Goal: Task Accomplishment & Management: Complete application form

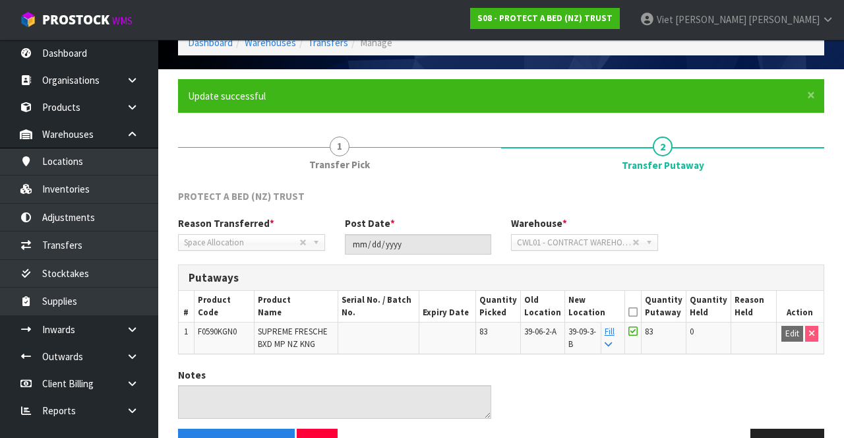
scroll to position [63, 0]
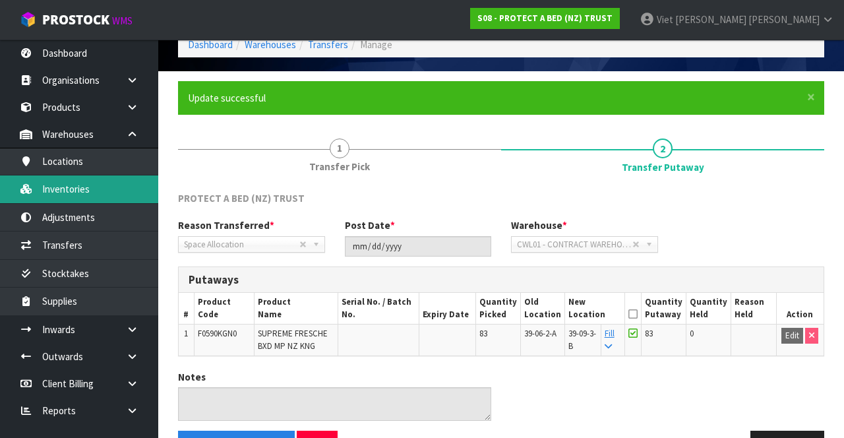
click at [55, 197] on link "Inventories" at bounding box center [79, 188] width 158 height 27
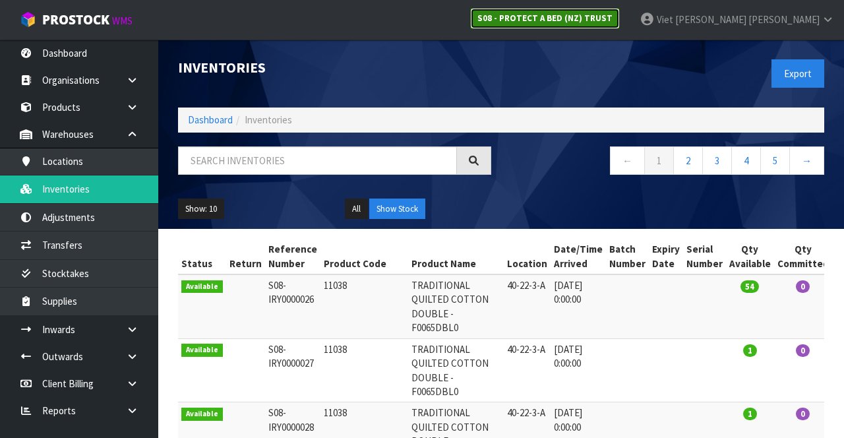
click at [612, 19] on strong "S08 - PROTECT A BED (NZ) TRUST" at bounding box center [544, 18] width 135 height 11
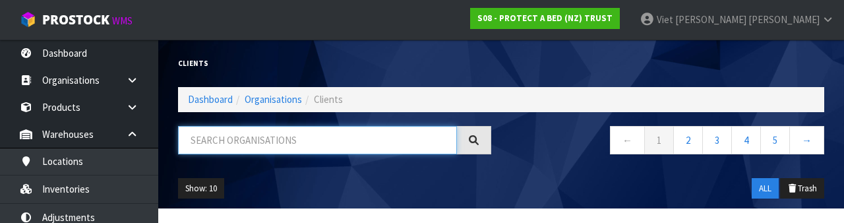
click at [370, 143] on input "text" at bounding box center [317, 140] width 279 height 28
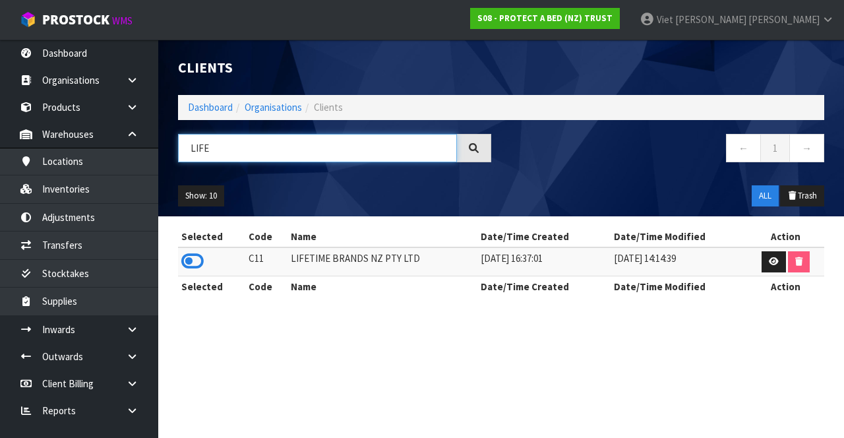
type input "LIFE"
click at [200, 256] on icon at bounding box center [192, 261] width 22 height 20
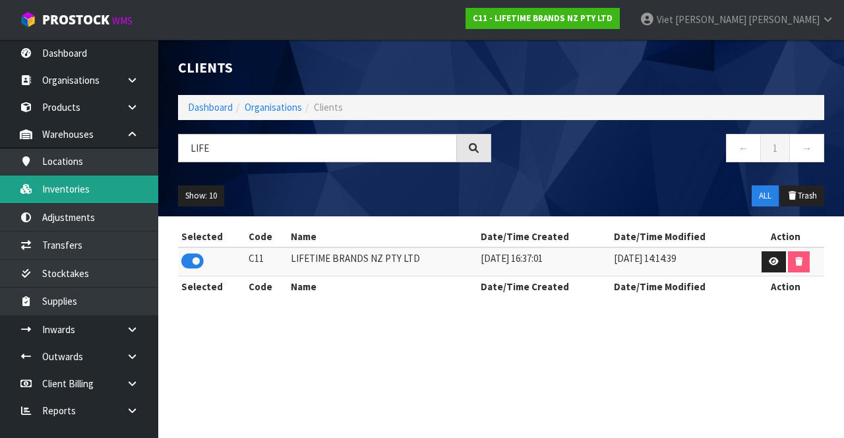
click at [91, 187] on link "Inventories" at bounding box center [79, 188] width 158 height 27
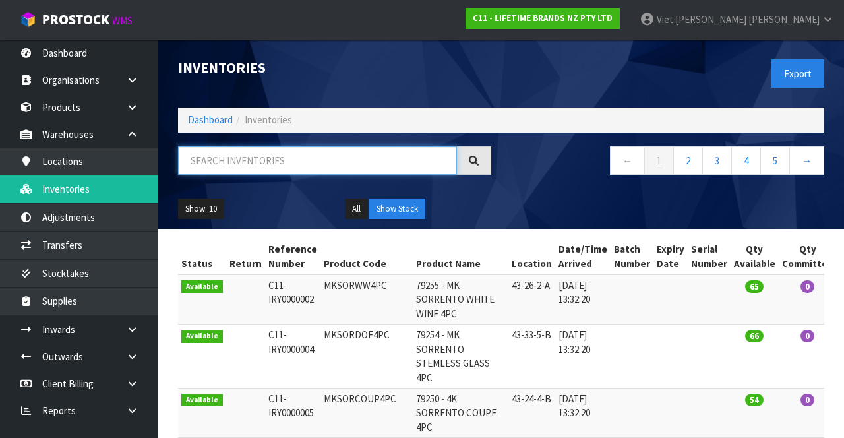
click at [299, 154] on input "text" at bounding box center [317, 160] width 279 height 28
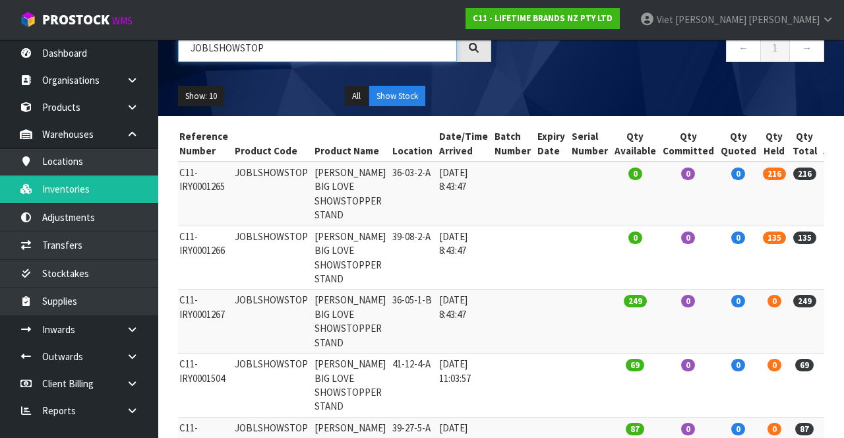
scroll to position [117, 0]
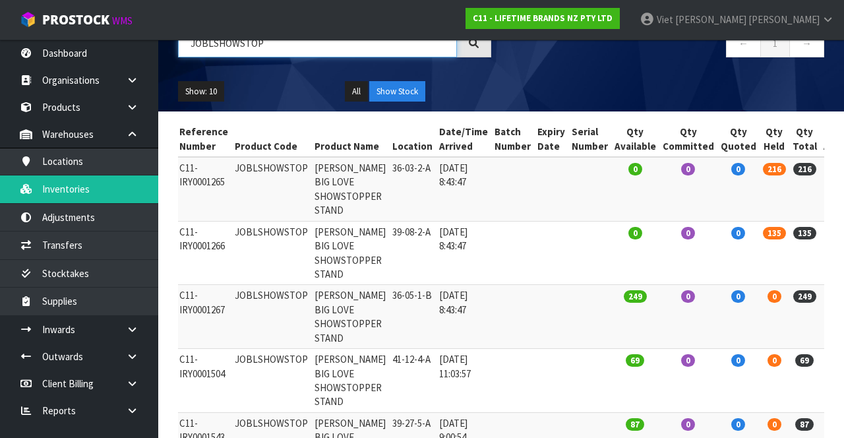
type input "JOBLSHOWSTOP"
copy td "JOBLSHOWSTOP"
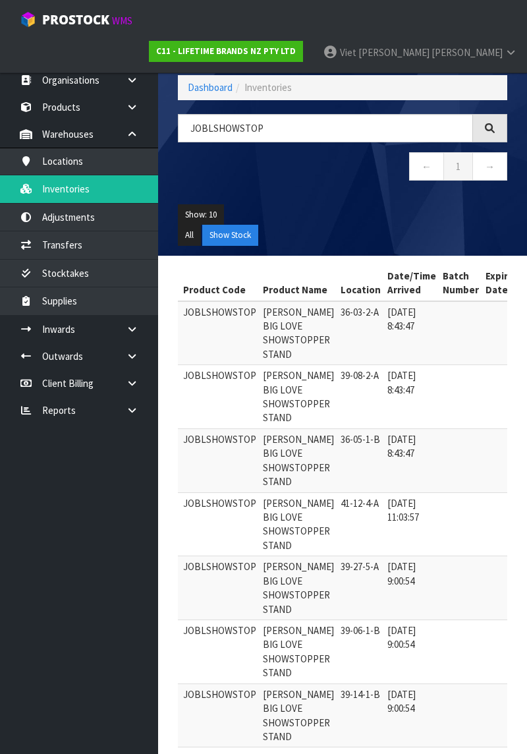
scroll to position [0, 0]
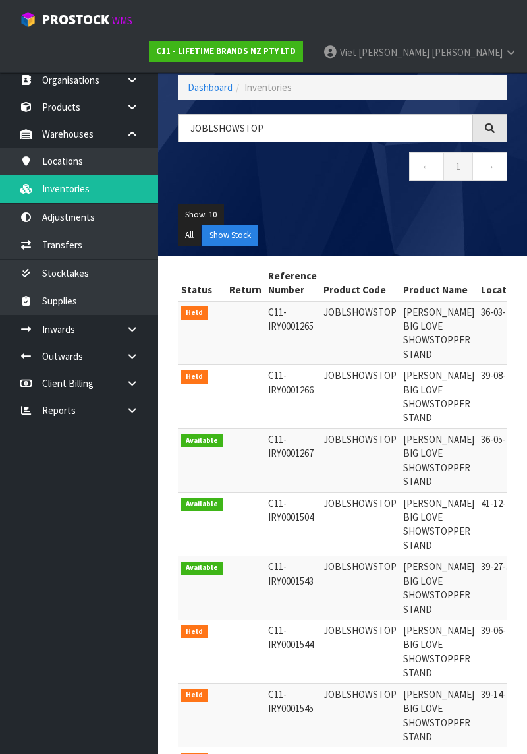
copy td "JOBLSHOWSTOP"
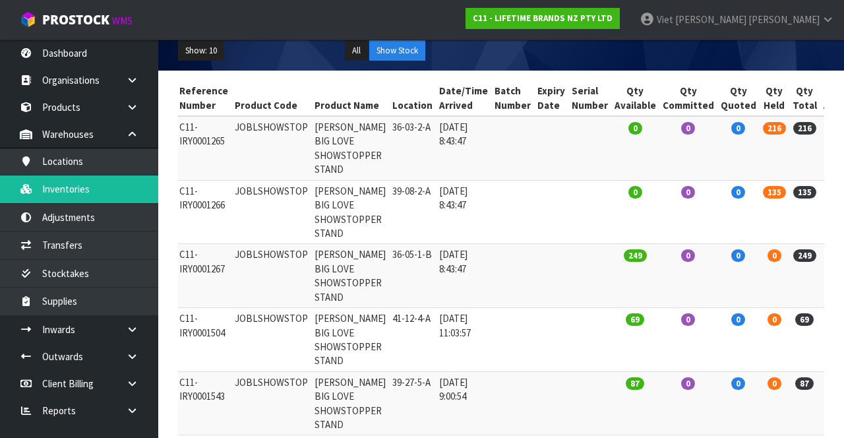
scroll to position [165, 0]
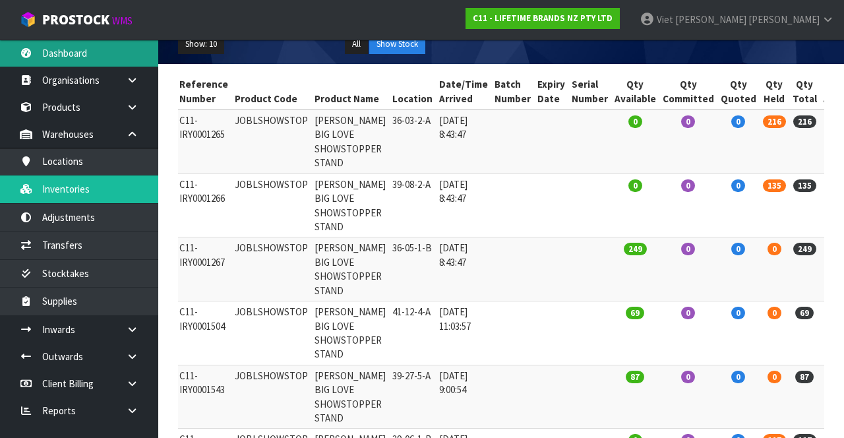
click at [34, 55] on link "Dashboard" at bounding box center [79, 53] width 158 height 27
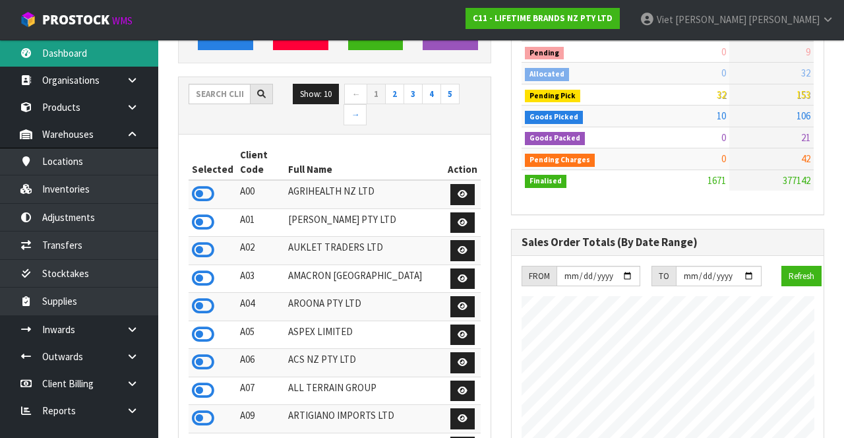
scroll to position [171, 0]
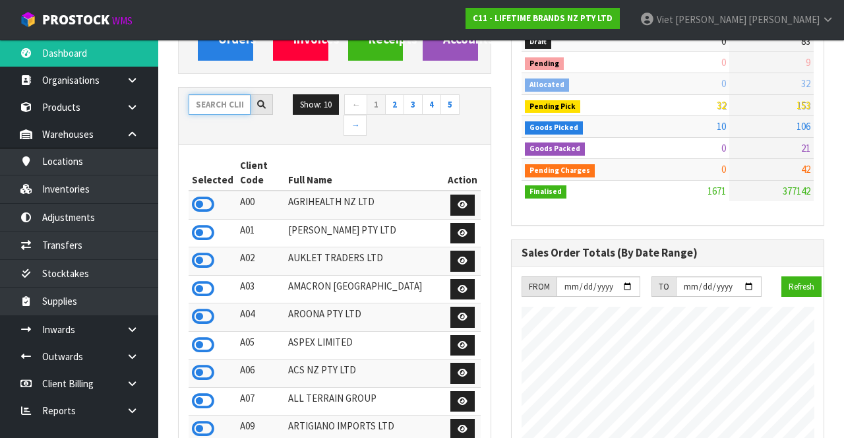
click at [216, 99] on input "text" at bounding box center [219, 104] width 62 height 20
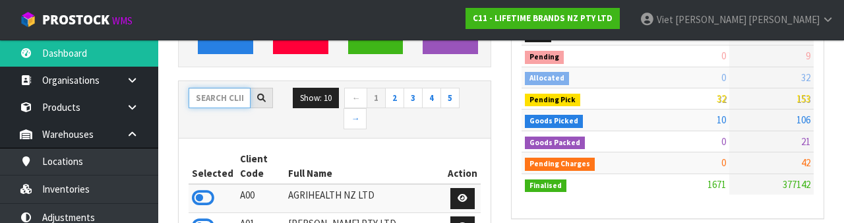
scroll to position [169, 0]
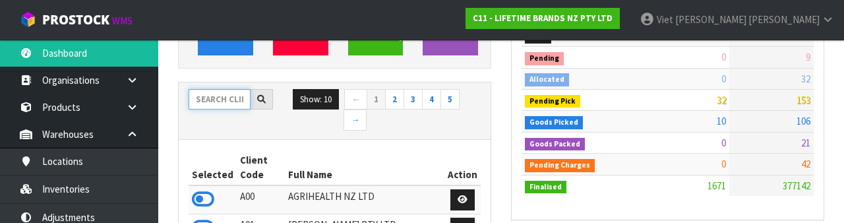
click at [222, 96] on input "text" at bounding box center [219, 99] width 62 height 20
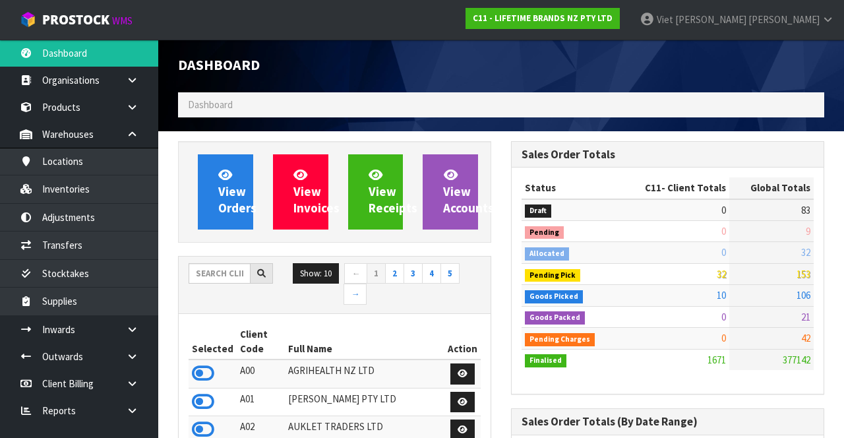
scroll to position [0, 0]
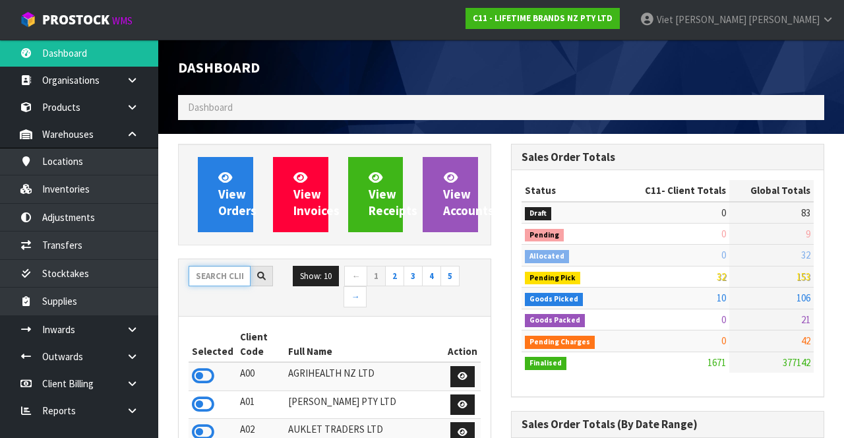
click at [221, 270] on input "text" at bounding box center [219, 276] width 62 height 20
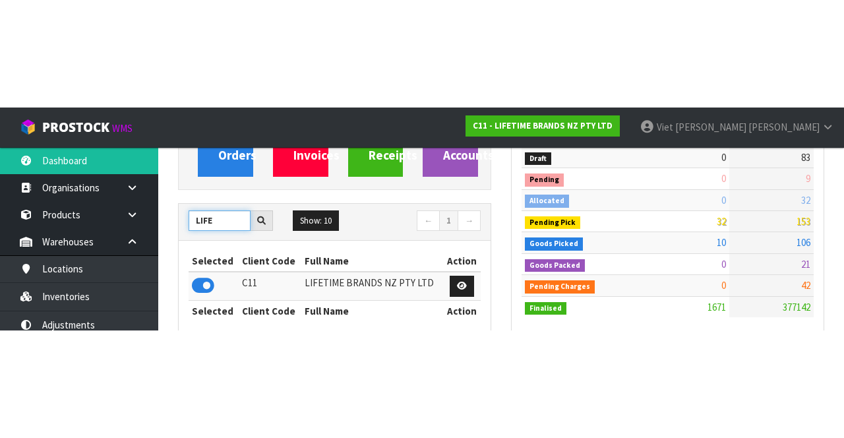
scroll to position [163, 0]
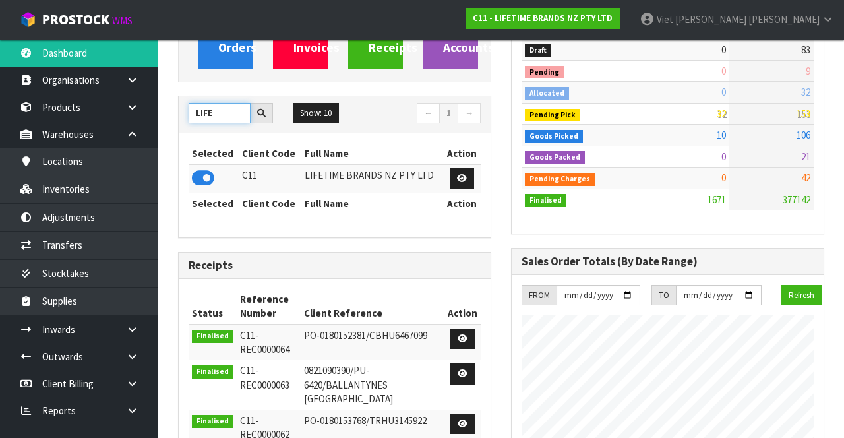
type input "LIFE"
click at [207, 178] on icon at bounding box center [203, 178] width 22 height 20
click at [198, 178] on icon at bounding box center [203, 178] width 22 height 20
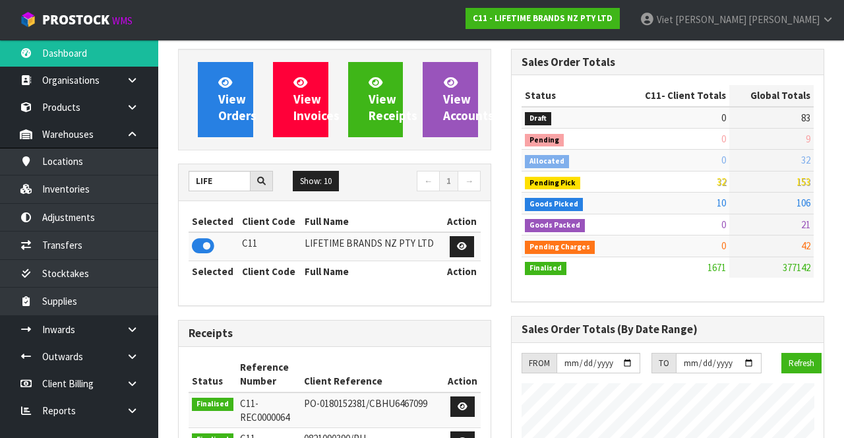
scroll to position [92, 0]
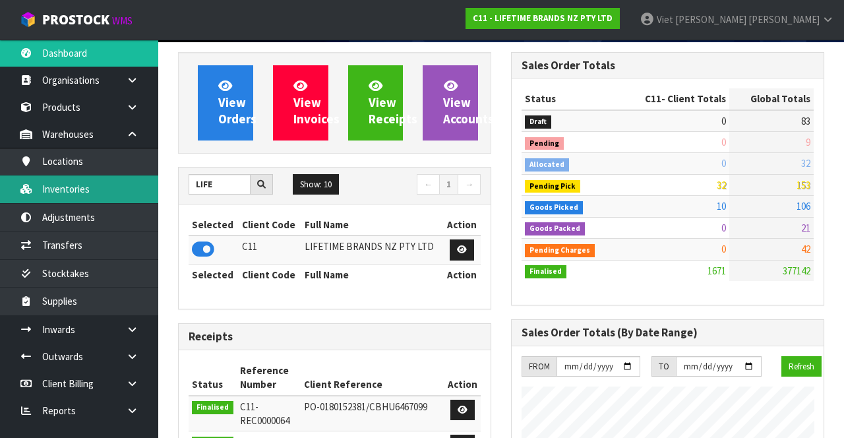
click at [96, 186] on link "Inventories" at bounding box center [79, 188] width 158 height 27
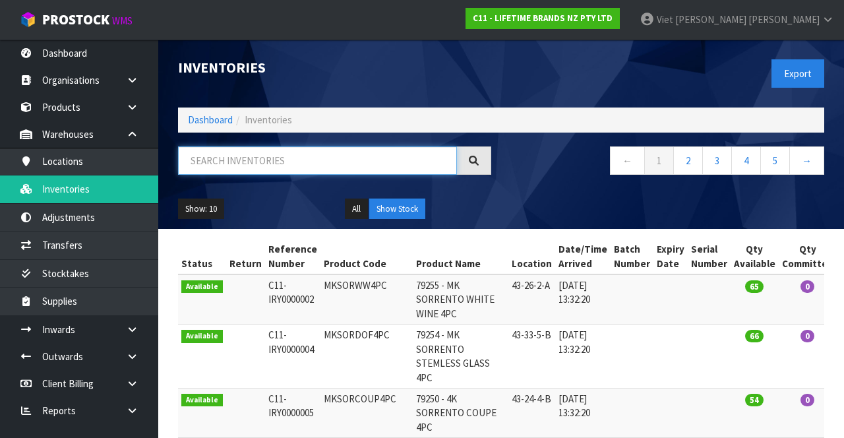
click at [245, 165] on input "text" at bounding box center [317, 160] width 279 height 28
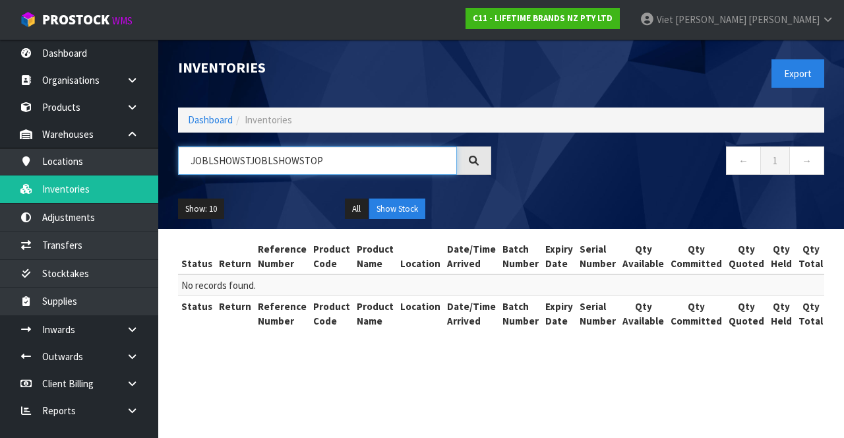
click at [357, 159] on input "JOBLSHOWSTJOBLSHOWSTOP" at bounding box center [317, 160] width 279 height 28
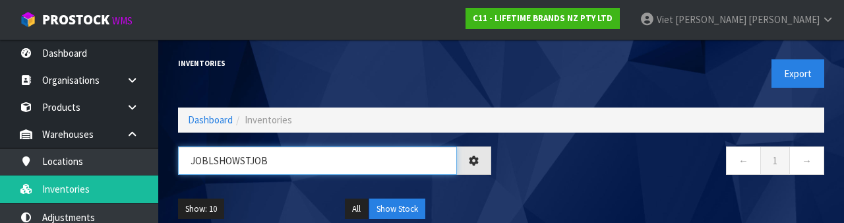
type input "JOBLSHOWSTJO"
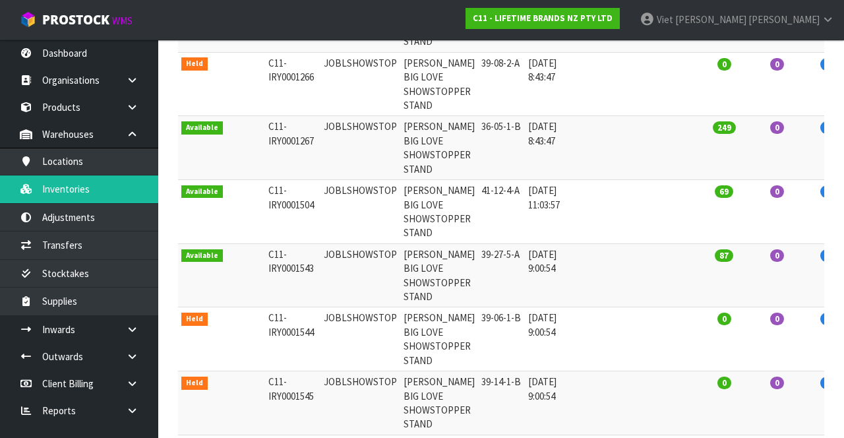
scroll to position [286, 0]
type input "JOBLSHOWSTOP"
click at [545, 307] on td "[DATE] 9:00:54" at bounding box center [552, 339] width 55 height 64
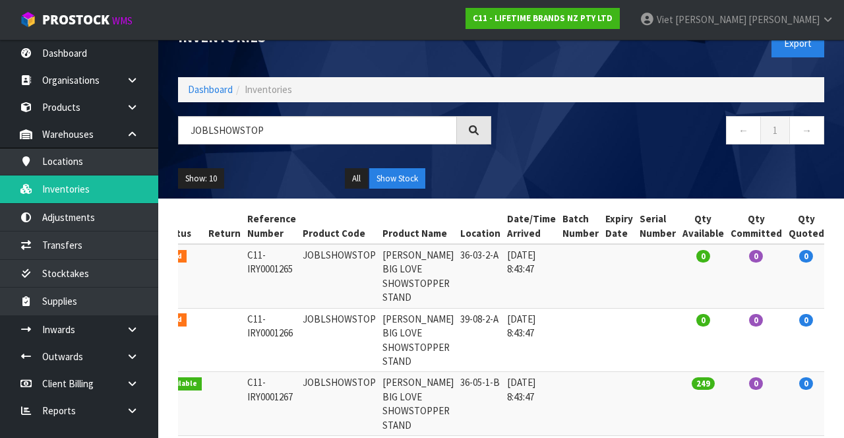
scroll to position [0, 0]
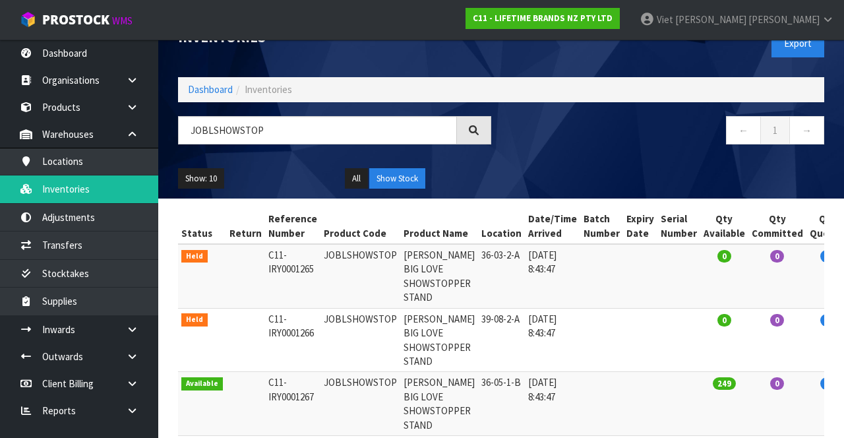
copy td "JOBLSHOWSTOP"
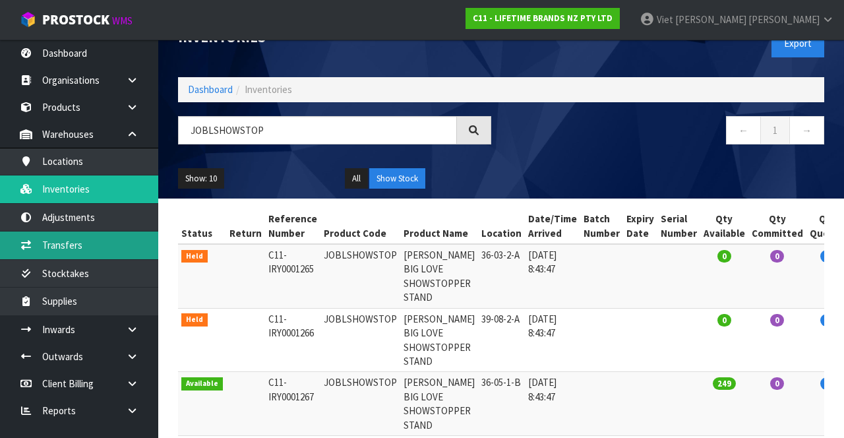
click at [78, 248] on link "Transfers" at bounding box center [79, 244] width 158 height 27
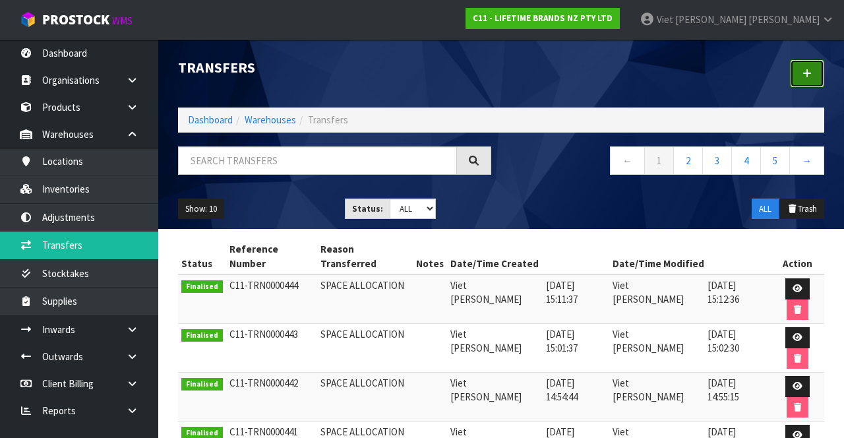
click at [815, 80] on link at bounding box center [807, 73] width 34 height 28
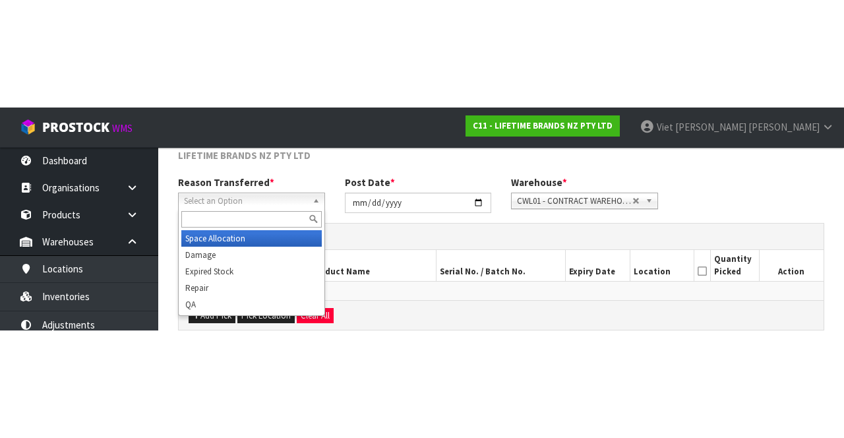
scroll to position [71, 0]
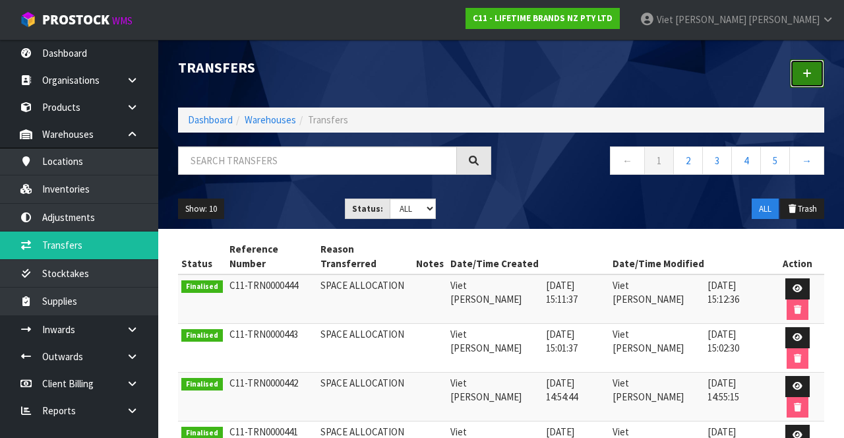
click at [818, 84] on link at bounding box center [807, 73] width 34 height 28
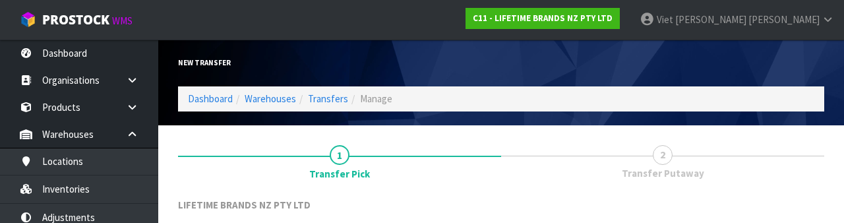
scroll to position [158, 0]
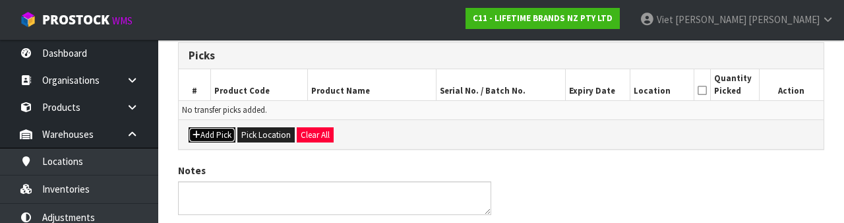
click at [222, 136] on button "Add Pick" at bounding box center [211, 135] width 47 height 16
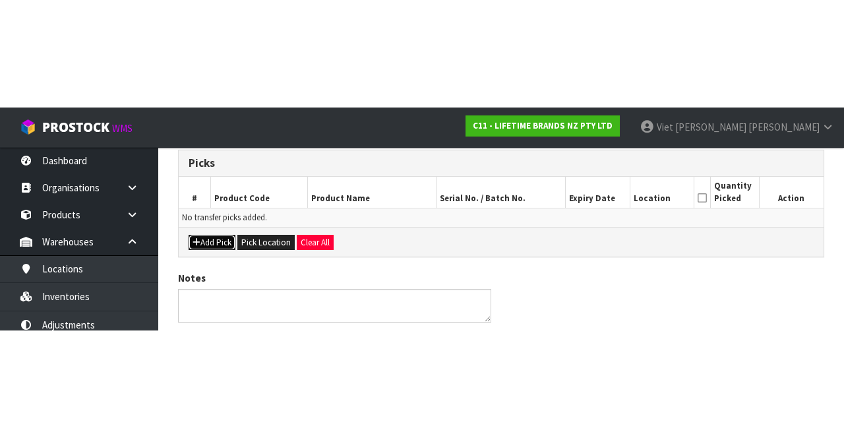
scroll to position [75, 0]
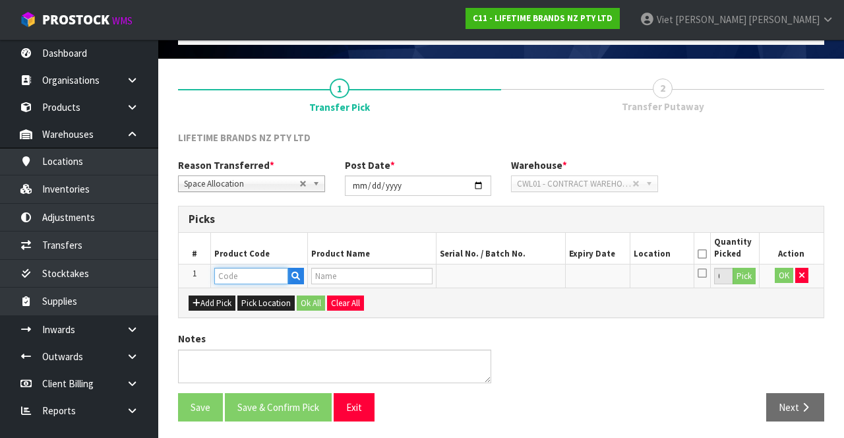
click at [253, 277] on input "text" at bounding box center [251, 276] width 74 height 16
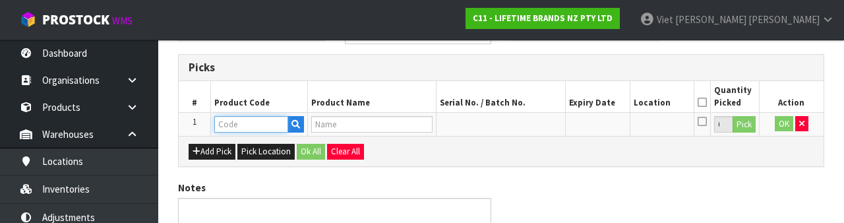
scroll to position [231, 0]
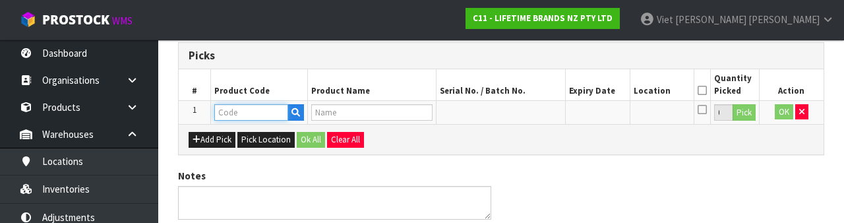
type input "JOBLSHOWSTOP"
type input "[PERSON_NAME] BIG LOVE SHOWSTOPPER STAND"
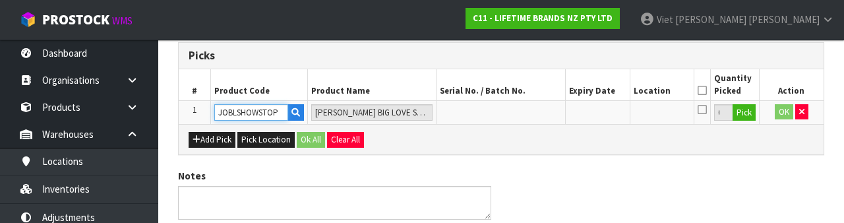
type input "JOBLSHOWSTOP"
click at [745, 111] on button "Pick" at bounding box center [743, 112] width 23 height 17
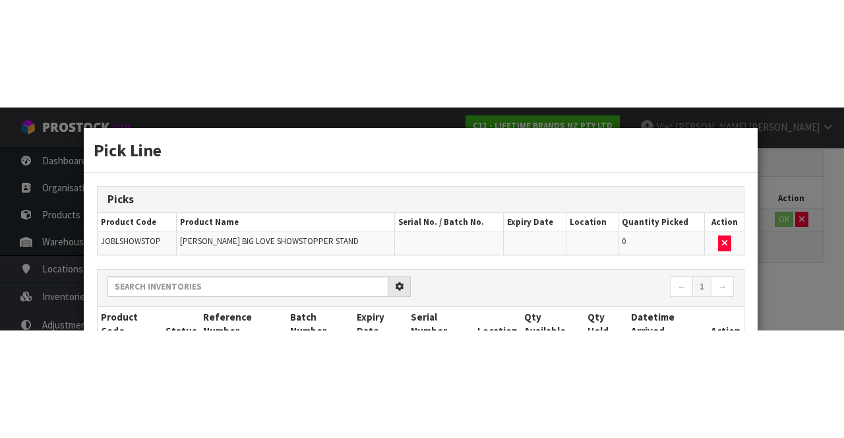
scroll to position [75, 0]
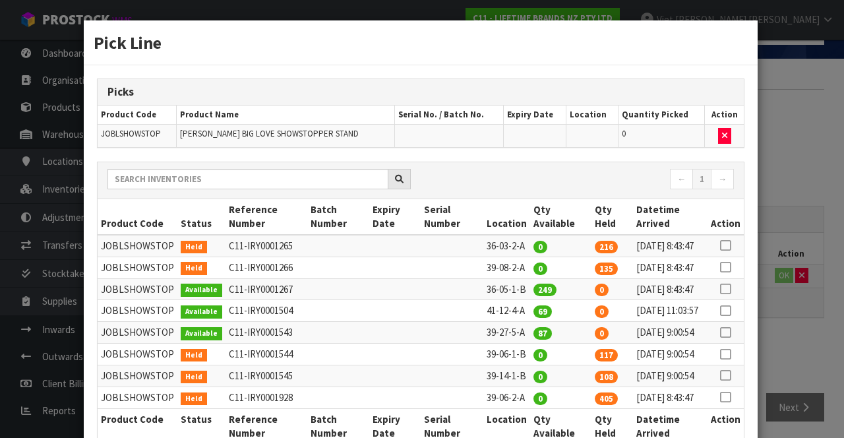
click at [727, 245] on icon at bounding box center [725, 245] width 11 height 1
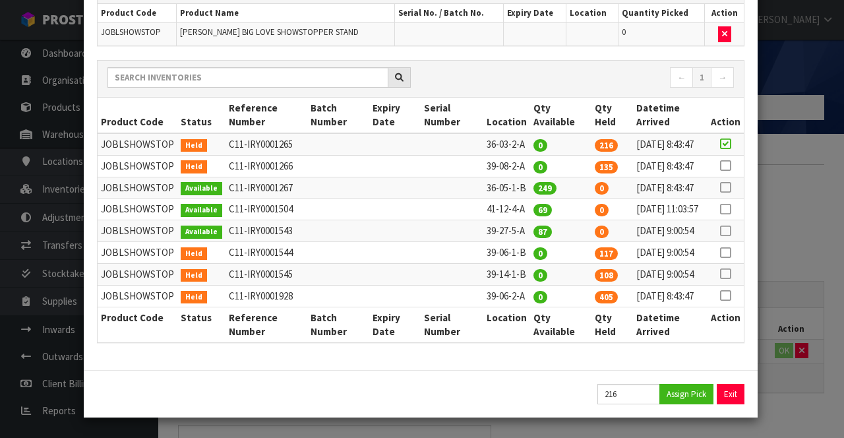
scroll to position [206, 0]
click at [689, 396] on button "Assign Pick" at bounding box center [686, 394] width 54 height 20
type input "216"
click at [735, 388] on button "Exit" at bounding box center [731, 394] width 28 height 20
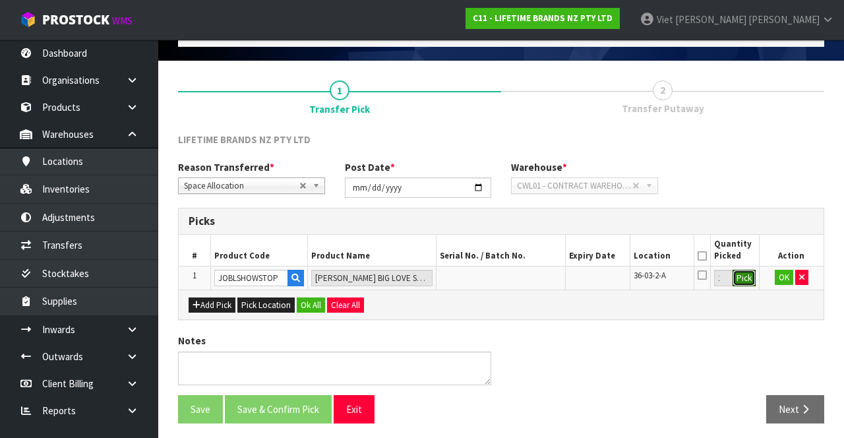
scroll to position [75, 0]
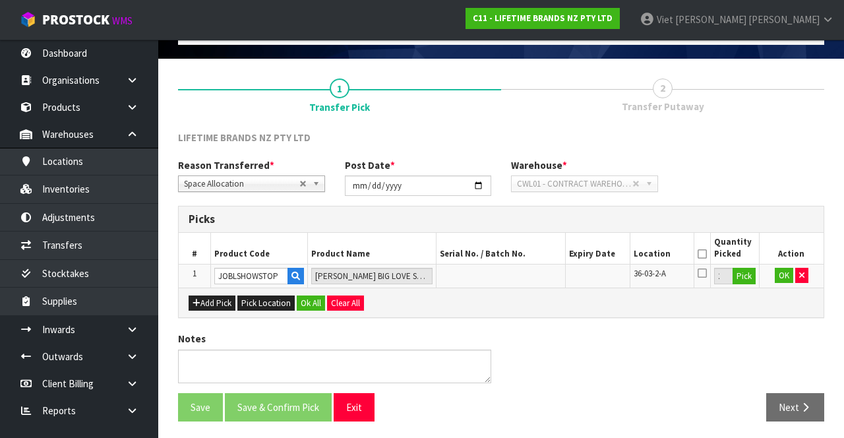
click at [706, 254] on icon at bounding box center [701, 254] width 9 height 1
click at [783, 272] on button "OK" at bounding box center [783, 276] width 18 height 16
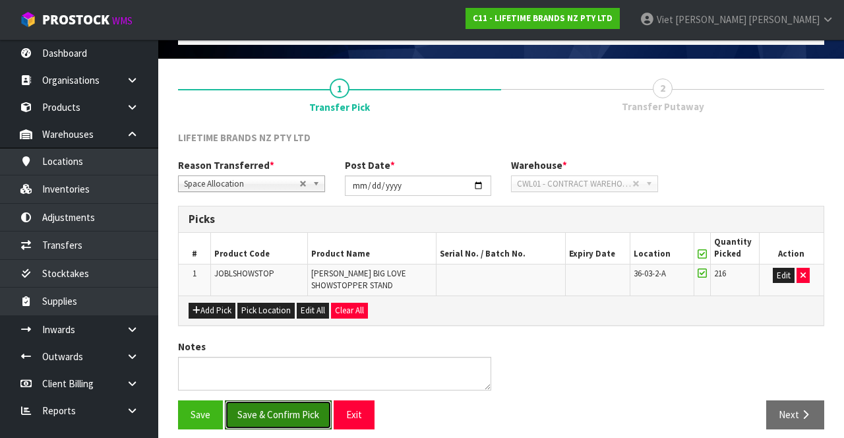
click at [287, 405] on button "Save & Confirm Pick" at bounding box center [278, 414] width 107 height 28
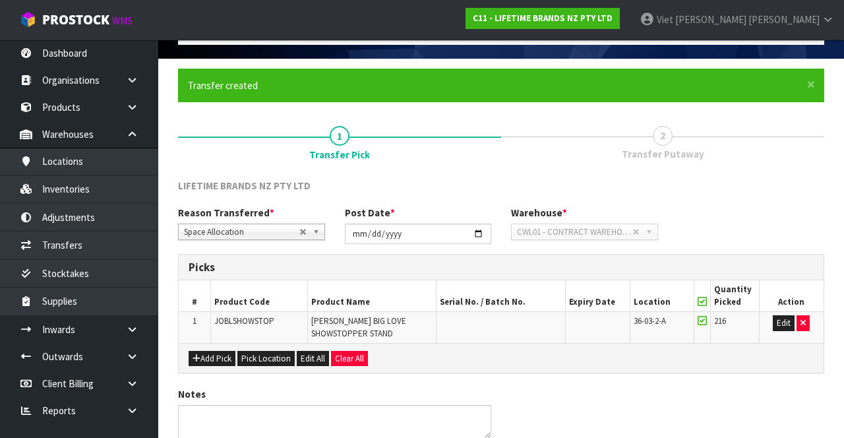
scroll to position [0, 0]
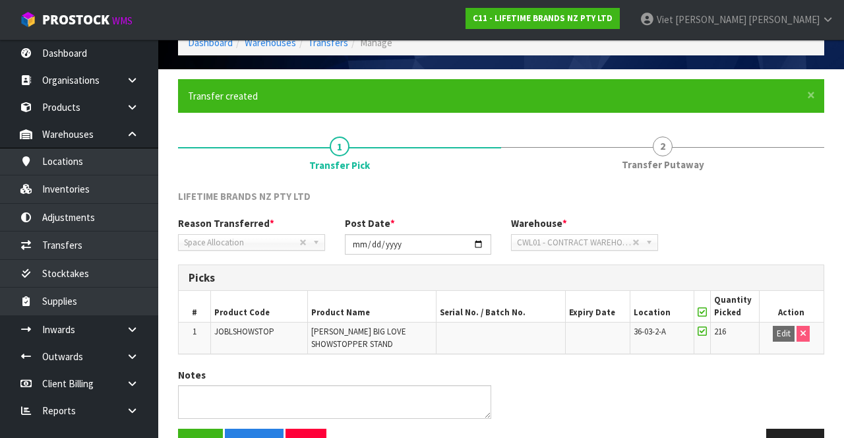
scroll to position [102, 0]
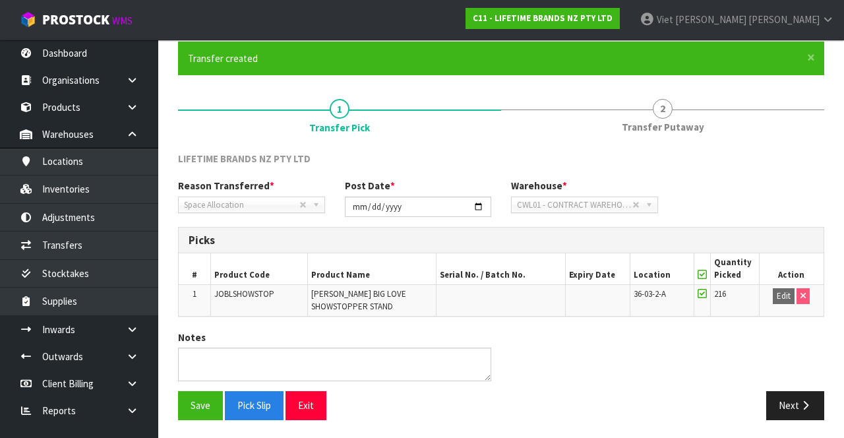
click at [685, 109] on div at bounding box center [662, 109] width 323 height 1
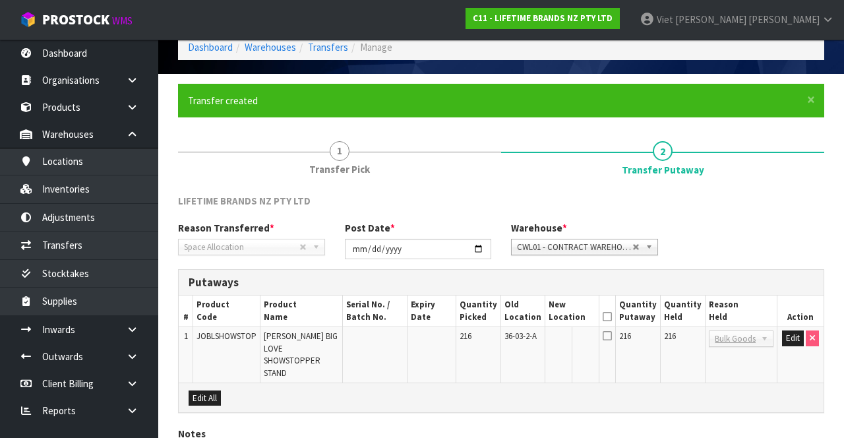
scroll to position [58, 0]
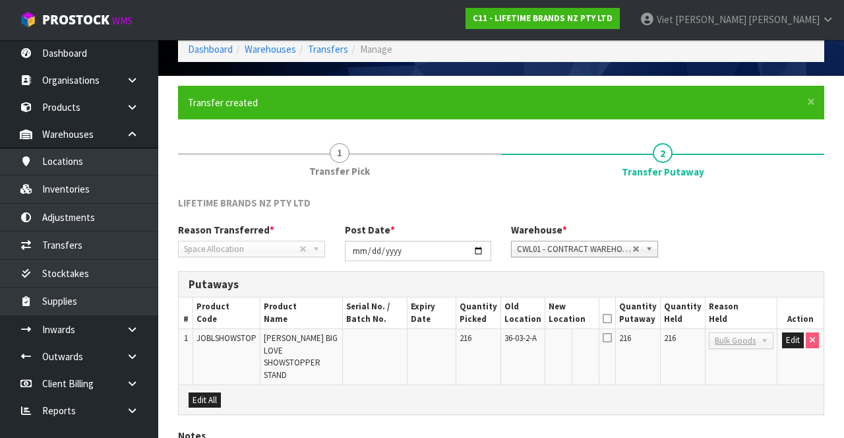
click at [362, 135] on link "1 Transfer Pick" at bounding box center [339, 159] width 323 height 52
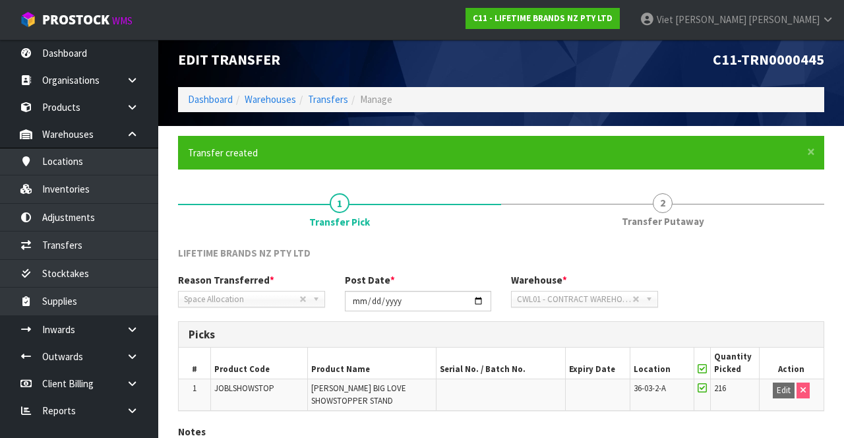
scroll to position [11, 0]
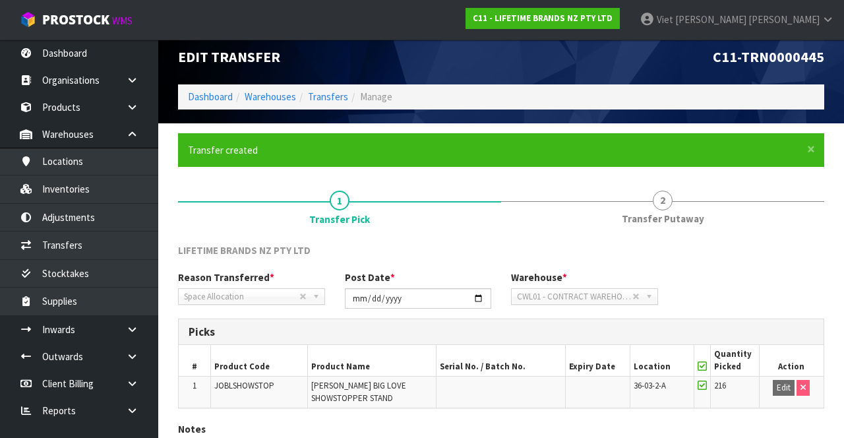
click at [677, 205] on link "2 Transfer Putaway" at bounding box center [662, 207] width 323 height 52
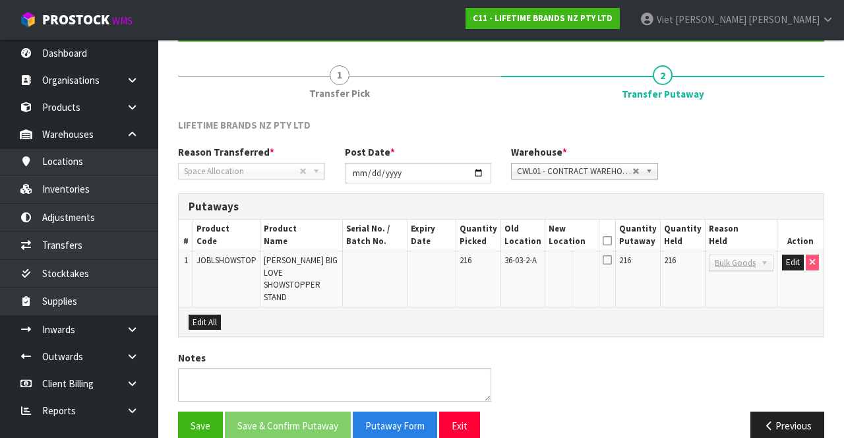
scroll to position [136, 0]
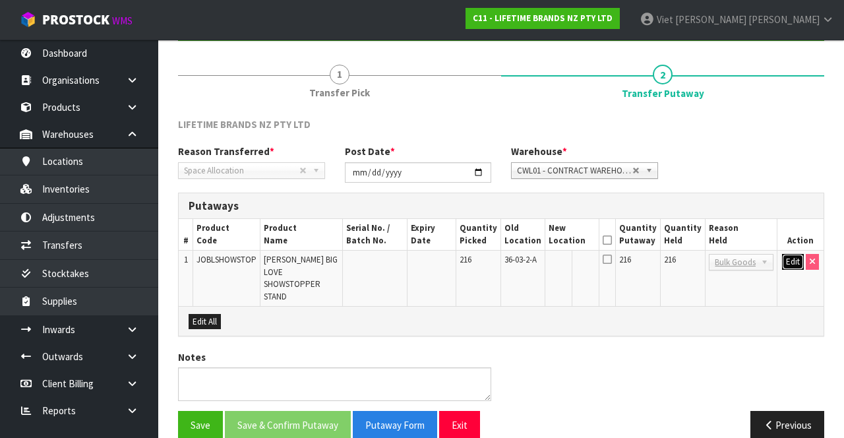
click at [799, 259] on button "Edit" at bounding box center [793, 262] width 22 height 16
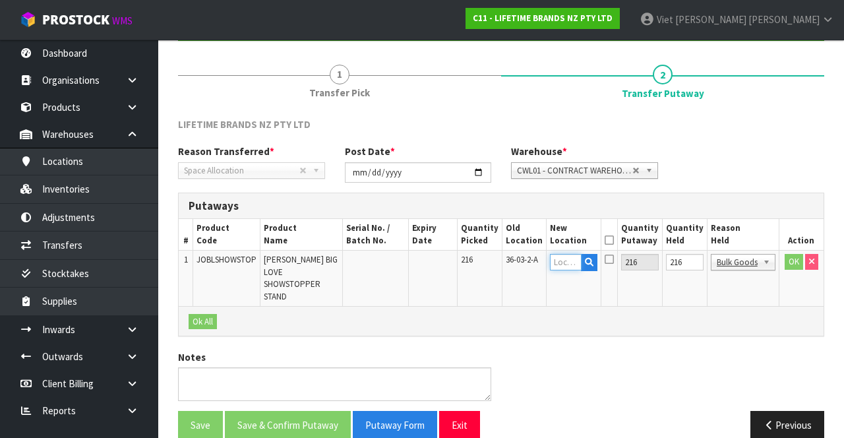
click at [581, 262] on input "text" at bounding box center [566, 262] width 32 height 16
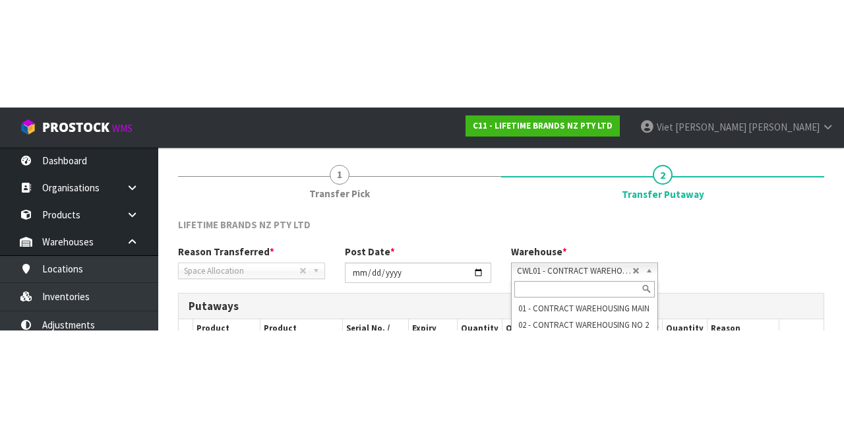
scroll to position [143, 0]
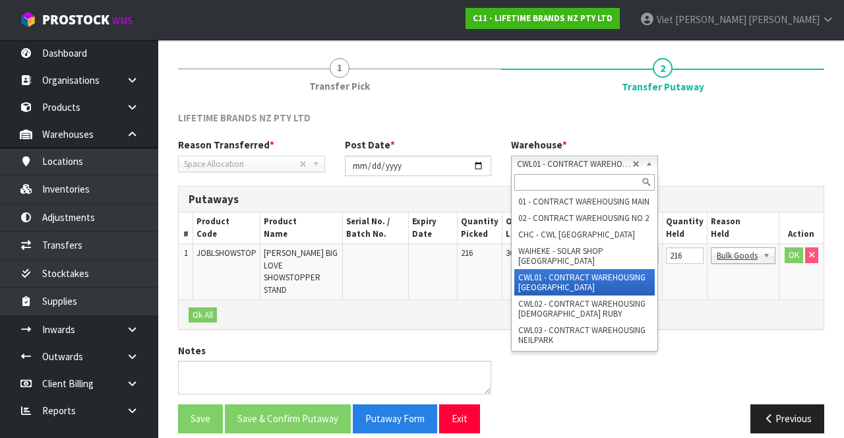
click at [593, 404] on div "Previous" at bounding box center [667, 418] width 333 height 28
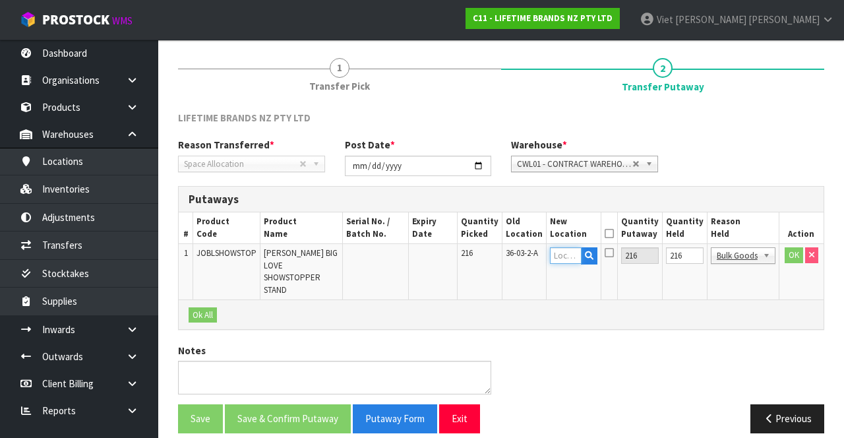
click at [575, 251] on input "text" at bounding box center [566, 255] width 32 height 16
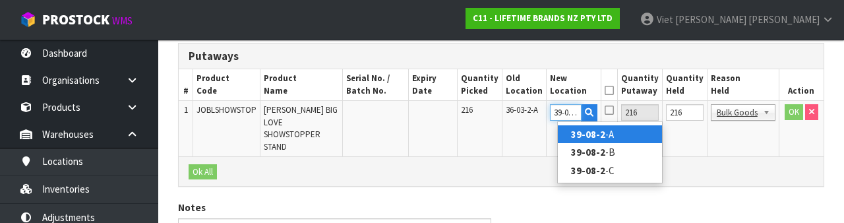
scroll to position [0, 3]
type input "39-08-2-A"
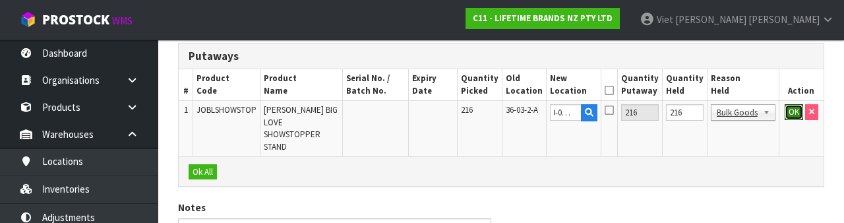
click at [789, 115] on button "OK" at bounding box center [793, 112] width 18 height 16
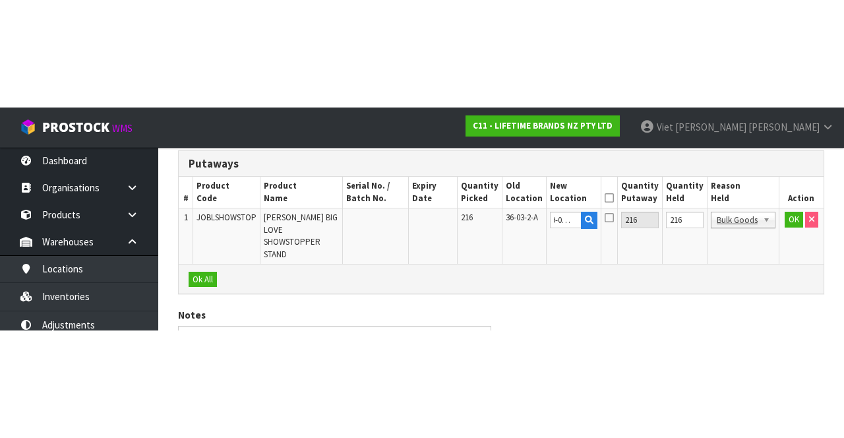
scroll to position [0, 0]
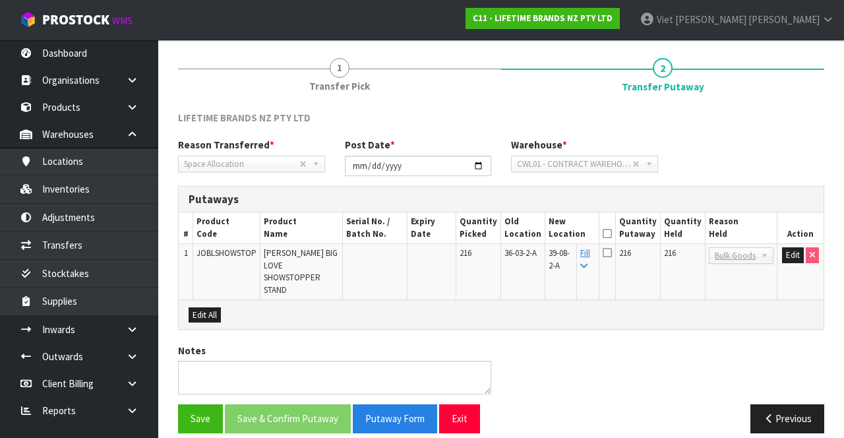
click at [612, 233] on icon at bounding box center [606, 233] width 9 height 1
click at [300, 404] on button "Save & Confirm Putaway" at bounding box center [288, 418] width 126 height 28
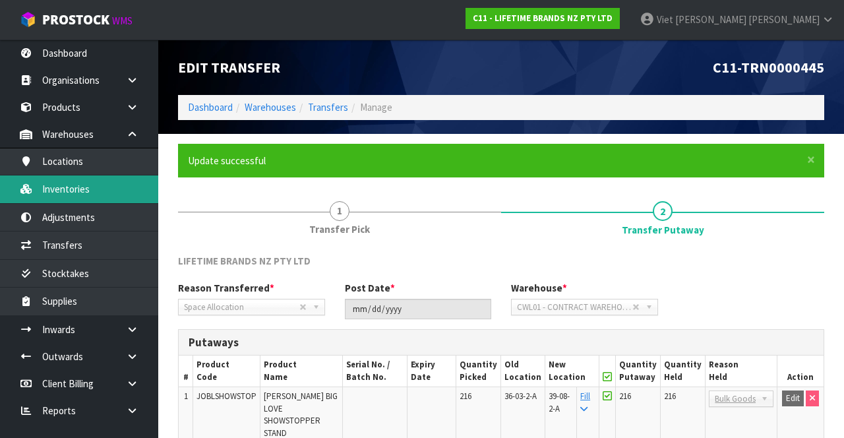
click at [76, 191] on link "Inventories" at bounding box center [79, 188] width 158 height 27
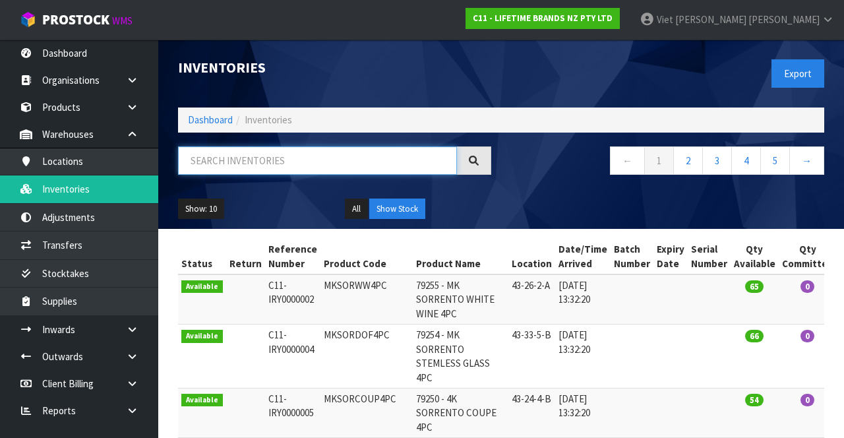
click at [268, 163] on input "text" at bounding box center [317, 160] width 279 height 28
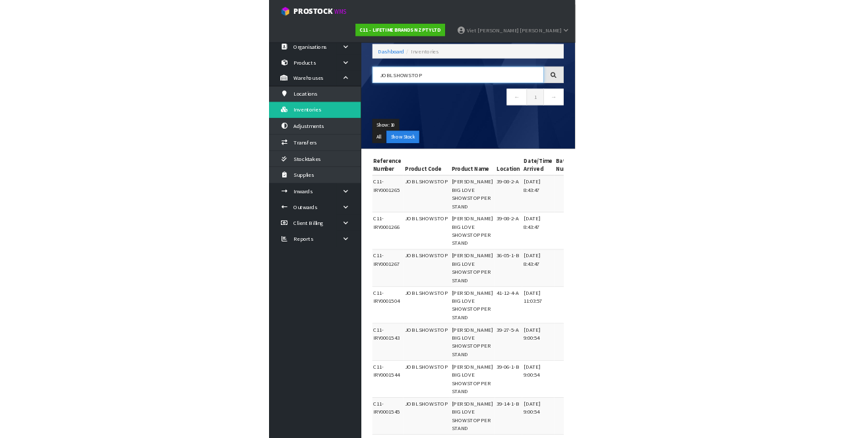
scroll to position [141, 0]
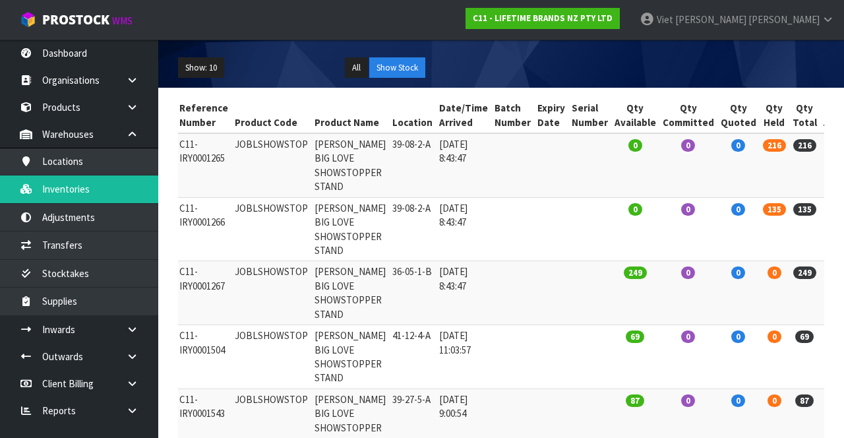
type input "JOBLSHOWSTOP"
click at [252, 148] on td "JOBLSHOWSTOP" at bounding box center [271, 165] width 80 height 64
click at [256, 150] on td "JOBLSHOWSTOP" at bounding box center [271, 165] width 80 height 64
copy td "JOBLSHOWSTOP"
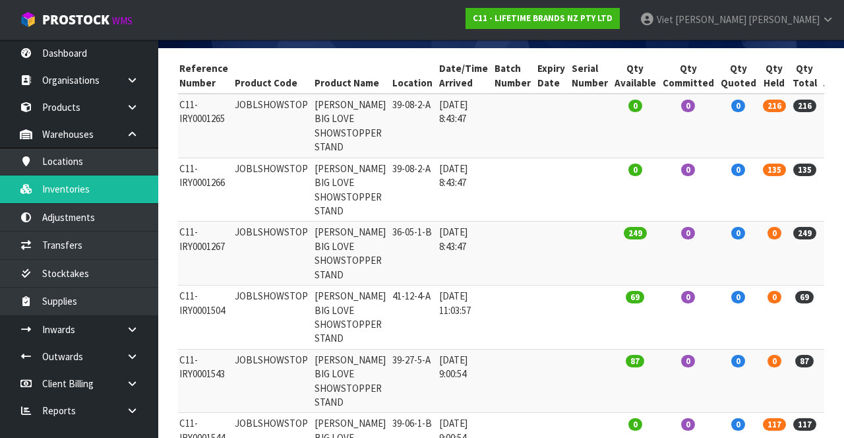
scroll to position [180, 0]
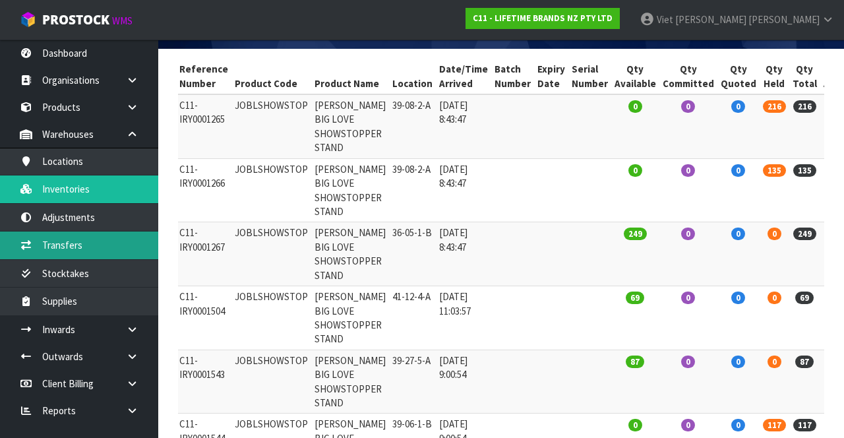
click at [64, 246] on link "Transfers" at bounding box center [79, 244] width 158 height 27
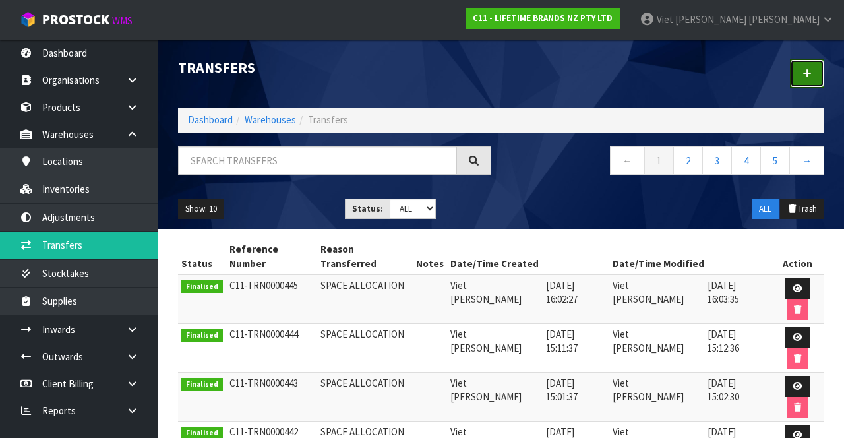
click at [803, 78] on link at bounding box center [807, 73] width 34 height 28
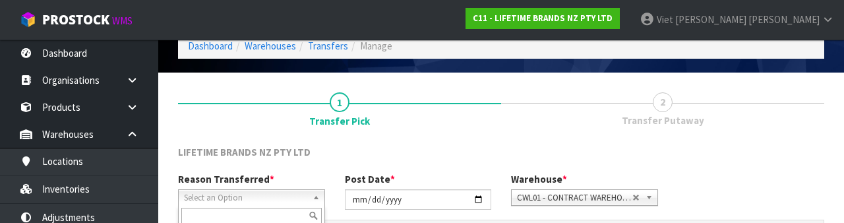
scroll to position [158, 0]
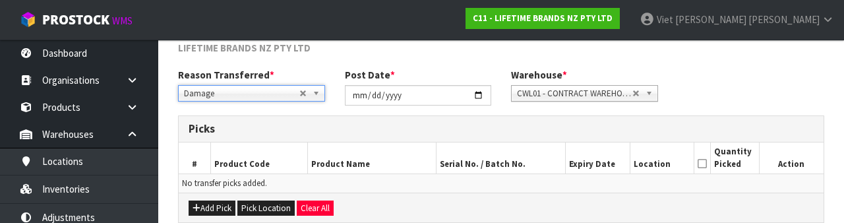
click at [196, 99] on span "Damage" at bounding box center [241, 94] width 115 height 16
click at [199, 101] on div at bounding box center [252, 112] width 146 height 22
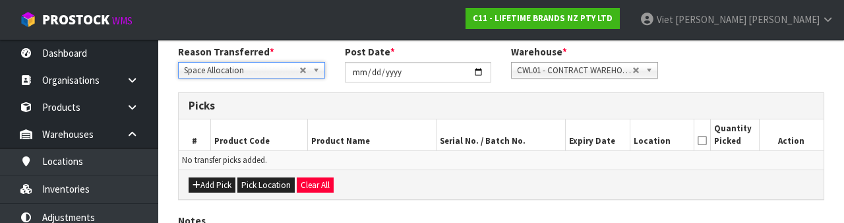
scroll to position [183, 0]
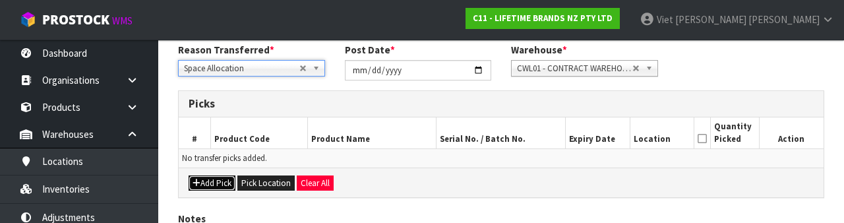
click at [199, 187] on button "Add Pick" at bounding box center [211, 183] width 47 height 16
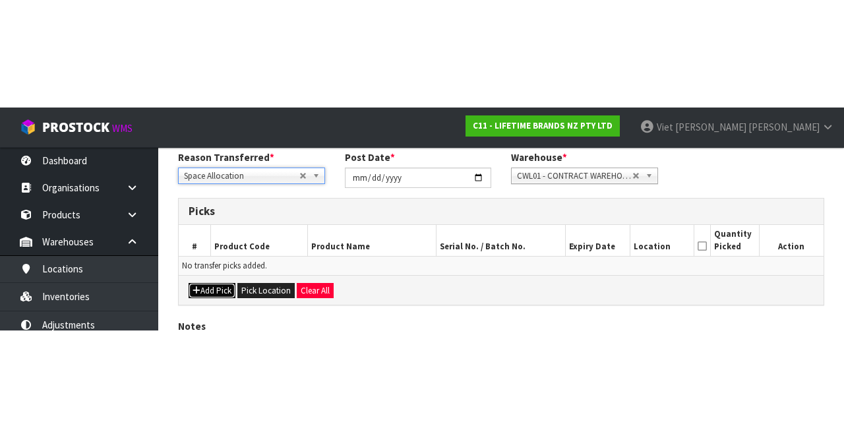
scroll to position [75, 0]
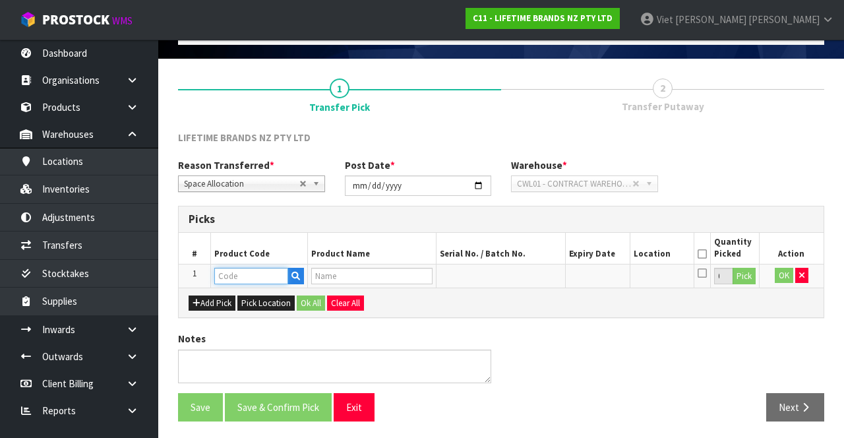
click at [241, 278] on input "text" at bounding box center [251, 276] width 74 height 16
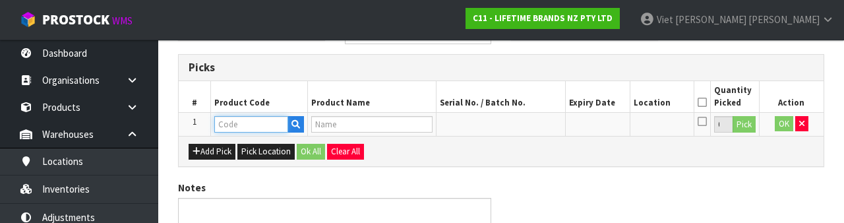
scroll to position [231, 0]
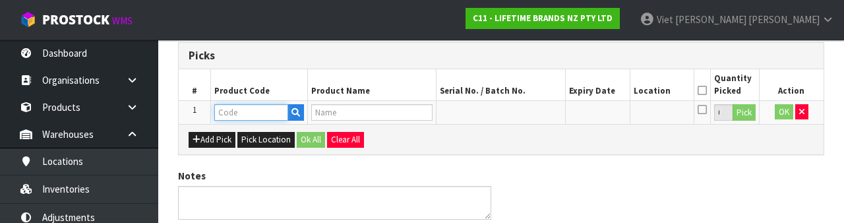
click at [239, 109] on input "text" at bounding box center [251, 112] width 74 height 16
paste input "JOBLSHOWSTOP"
type input "JOBLSHOWSTOP"
type input "[PERSON_NAME] BIG LOVE SHOWSTOPPER STAND"
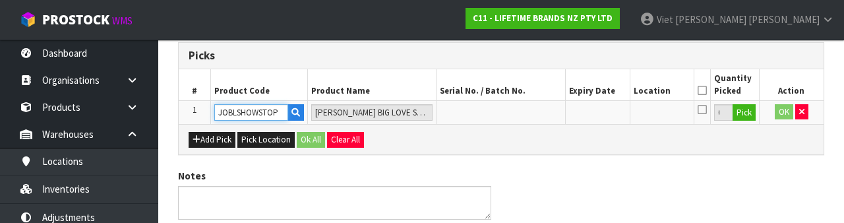
type input "JOBLSHOWSTOP"
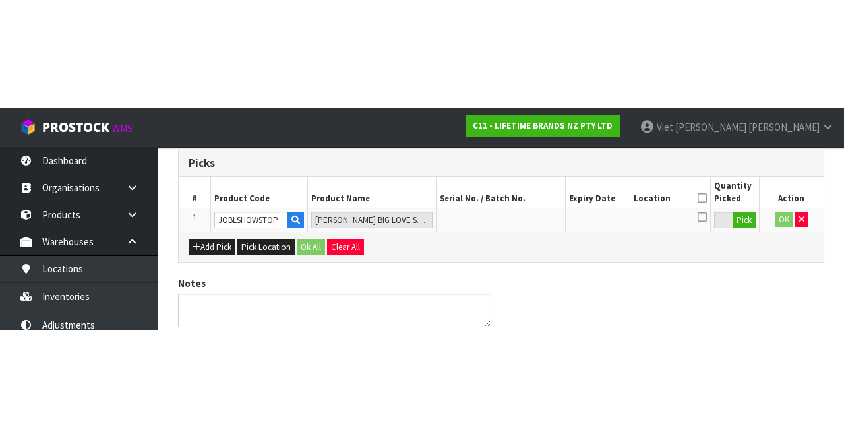
scroll to position [75, 0]
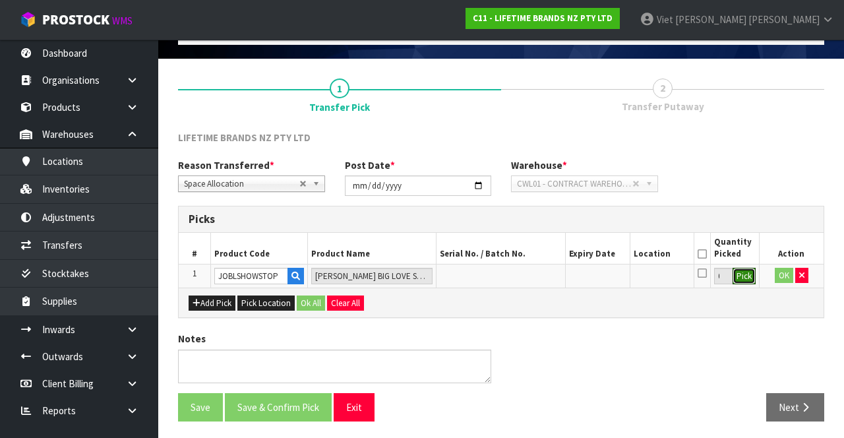
click at [747, 275] on button "Pick" at bounding box center [743, 276] width 23 height 17
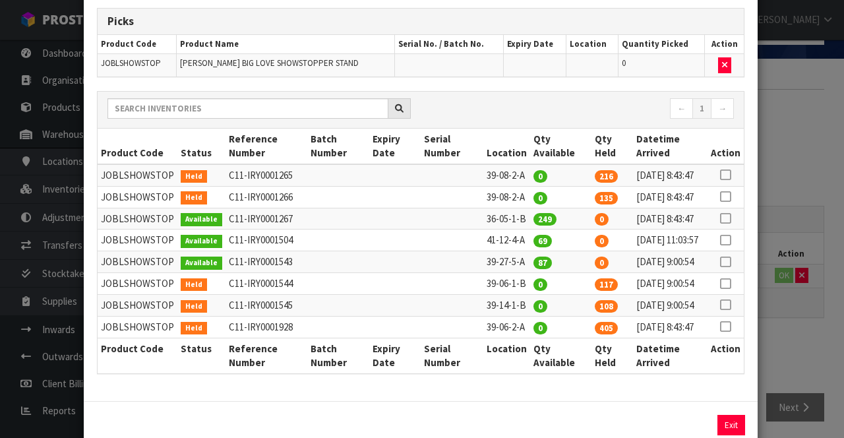
scroll to position [76, 0]
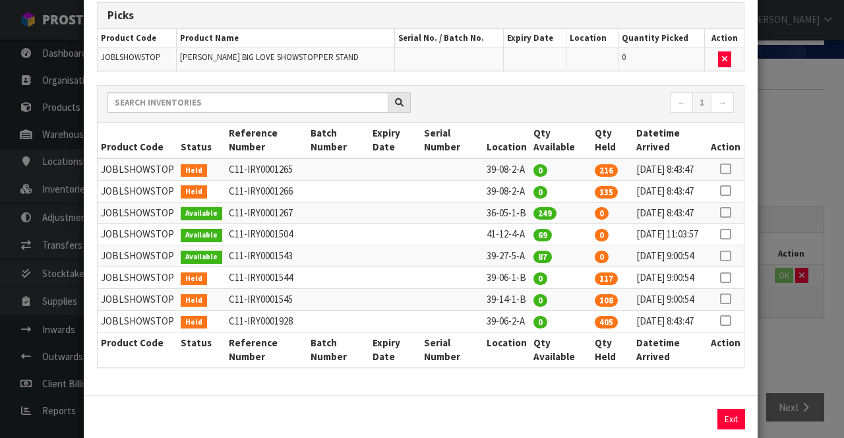
click at [464, 202] on td at bounding box center [451, 191] width 63 height 22
click at [727, 213] on icon at bounding box center [725, 212] width 11 height 1
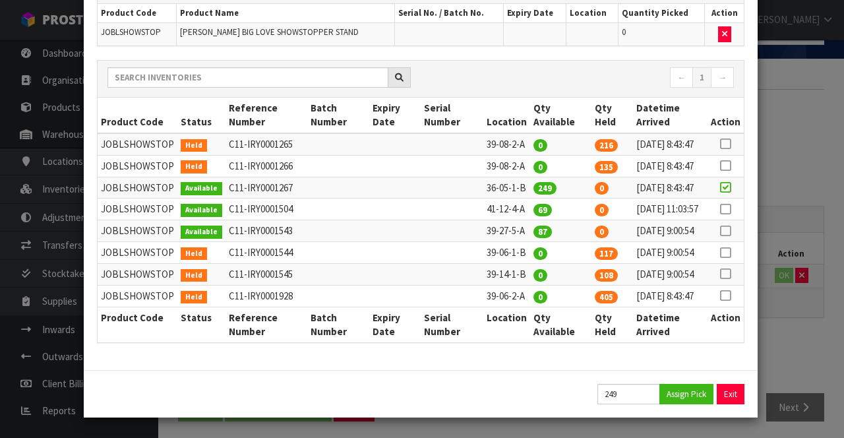
scroll to position [206, 0]
click at [622, 397] on input "249" at bounding box center [628, 394] width 63 height 20
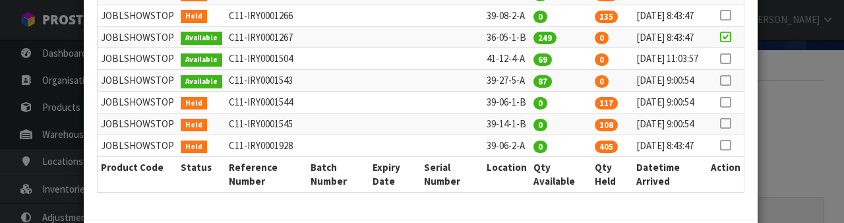
scroll to position [421, 0]
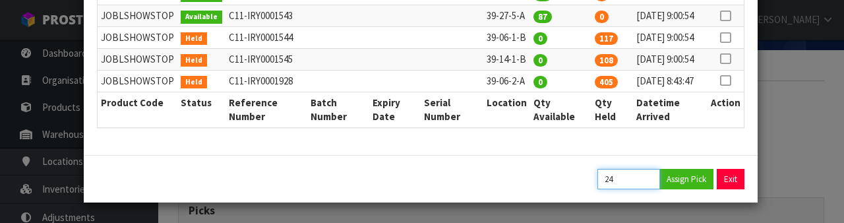
type input "2"
type input "33"
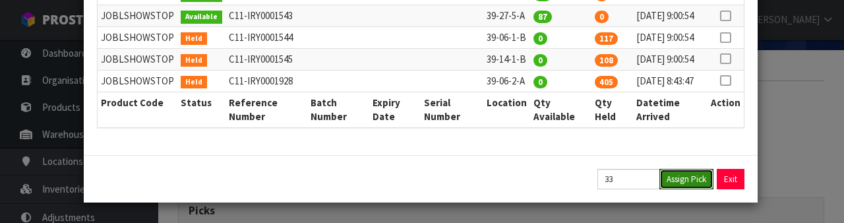
click at [689, 182] on button "Assign Pick" at bounding box center [686, 179] width 54 height 20
type input "33"
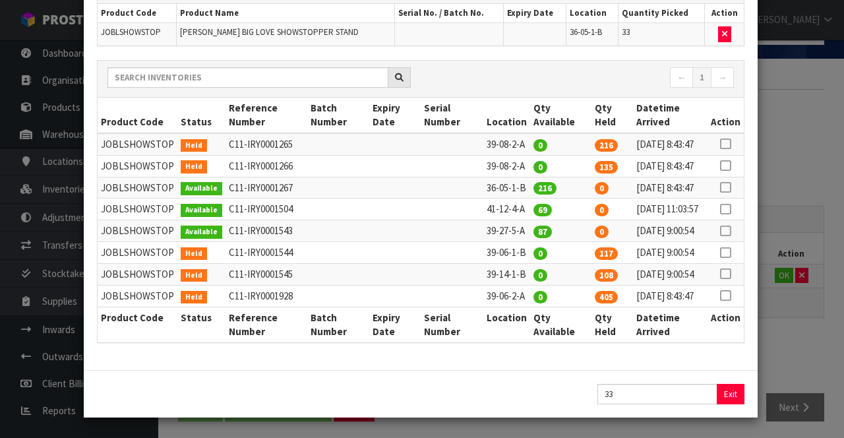
scroll to position [206, 0]
click at [733, 395] on button "Exit" at bounding box center [731, 394] width 28 height 20
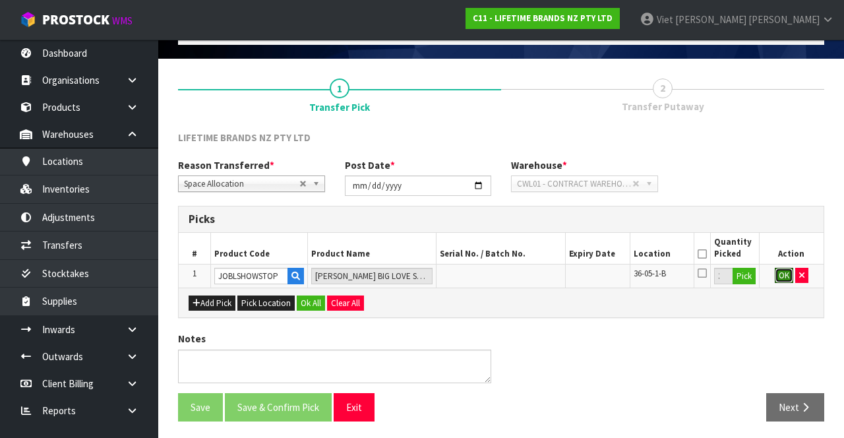
click at [779, 279] on button "OK" at bounding box center [783, 276] width 18 height 16
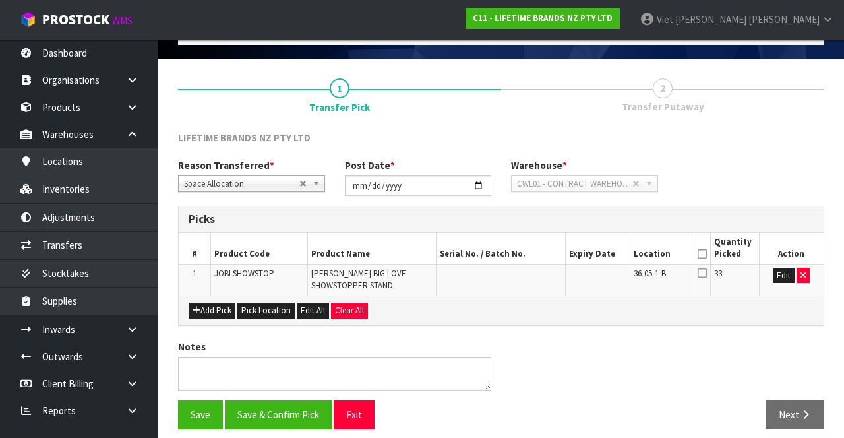
click at [701, 254] on icon at bounding box center [701, 254] width 9 height 1
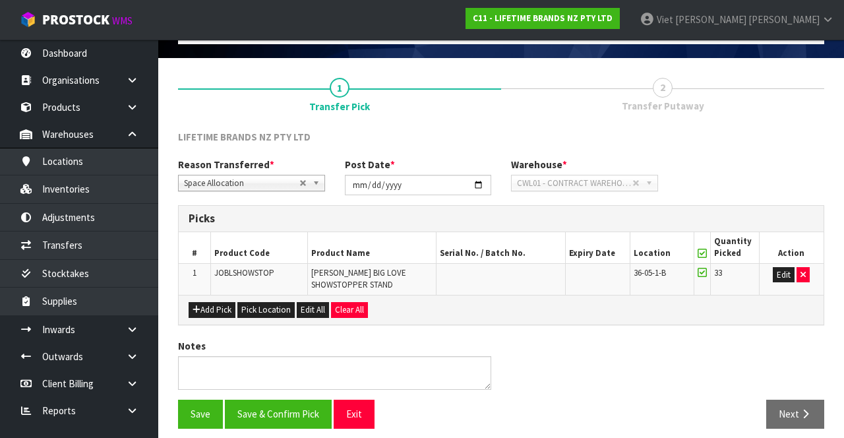
scroll to position [83, 0]
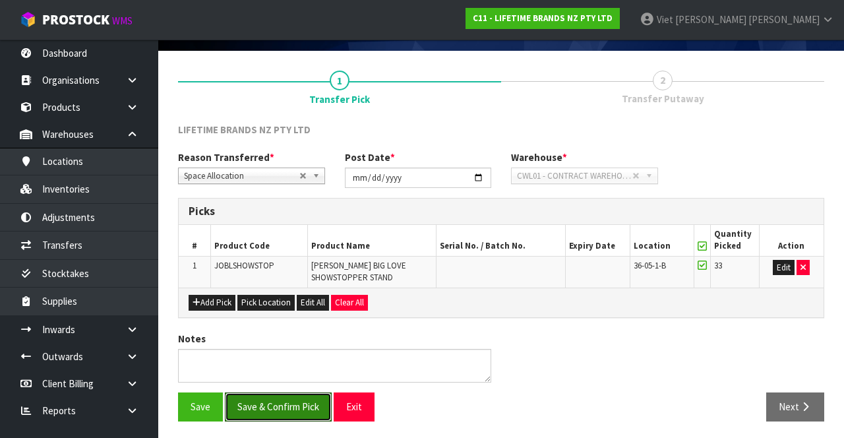
click at [276, 402] on button "Save & Confirm Pick" at bounding box center [278, 406] width 107 height 28
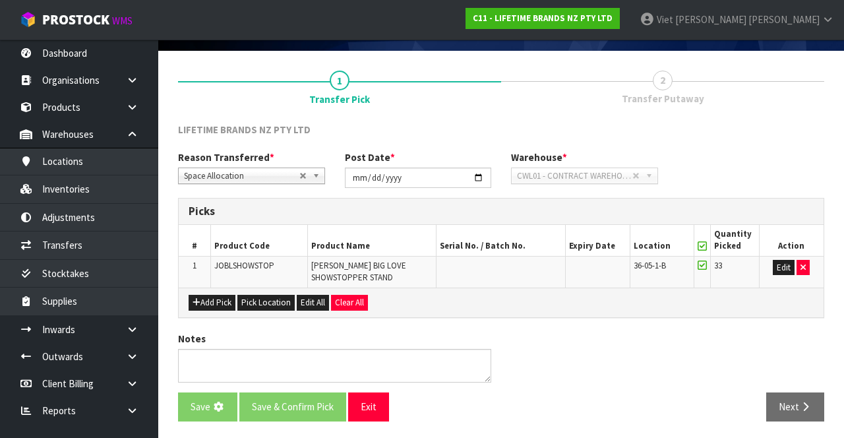
scroll to position [0, 0]
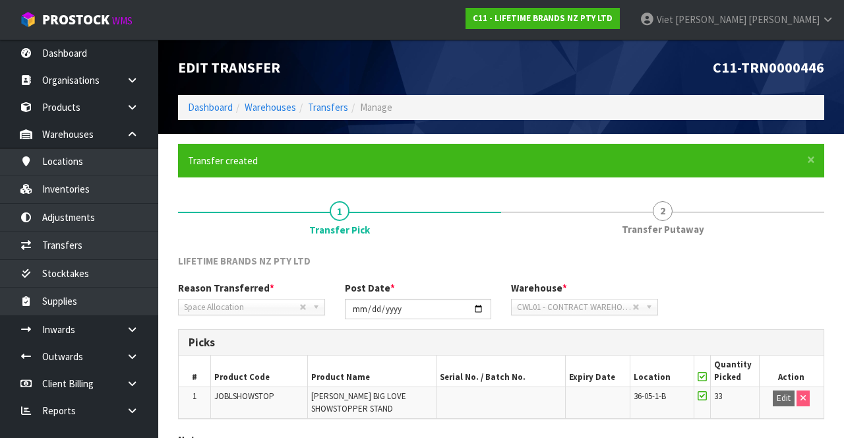
click at [668, 233] on span "Transfer Putaway" at bounding box center [662, 229] width 82 height 14
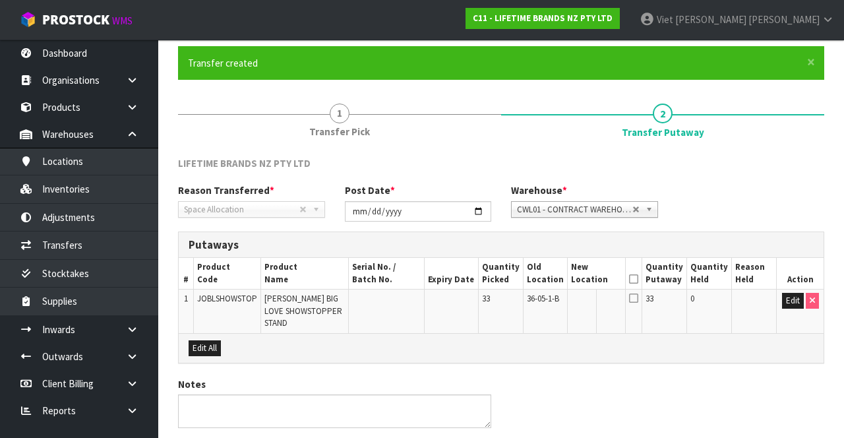
scroll to position [96, 0]
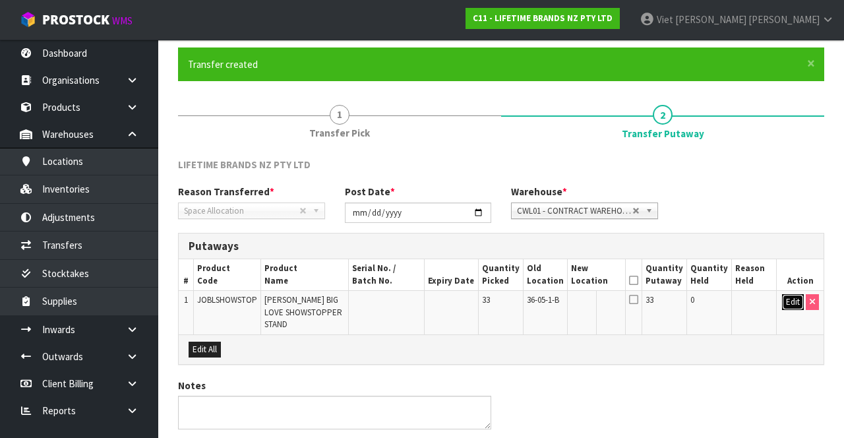
click at [786, 306] on button "Edit" at bounding box center [793, 302] width 22 height 16
click at [592, 301] on input "text" at bounding box center [589, 302] width 35 height 16
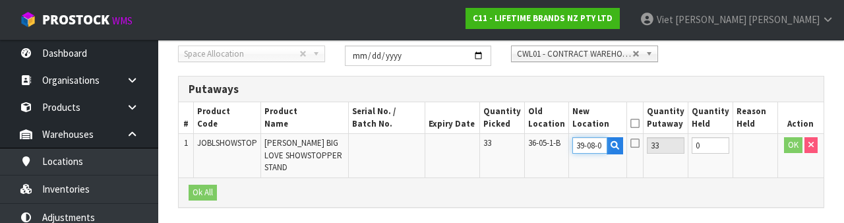
scroll to position [0, 0]
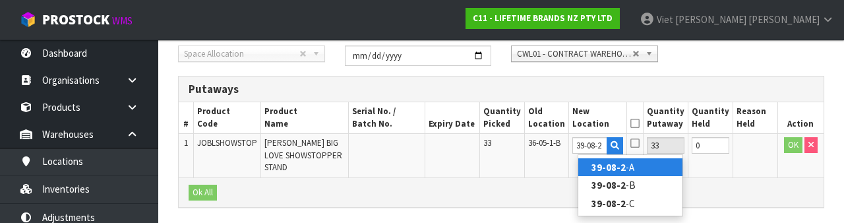
click at [656, 169] on link "39-08-2 -A" at bounding box center [630, 167] width 104 height 18
type input "39-08-2-A"
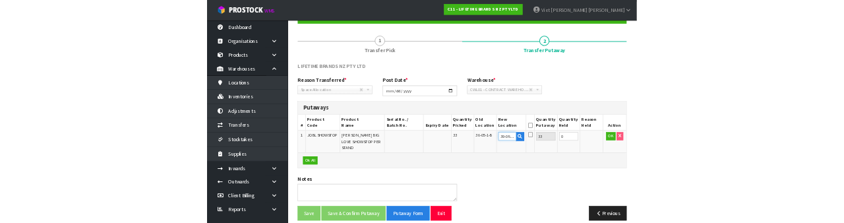
scroll to position [245, 0]
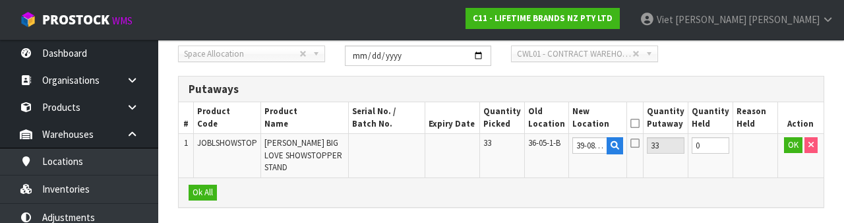
click at [639, 123] on icon at bounding box center [634, 123] width 9 height 1
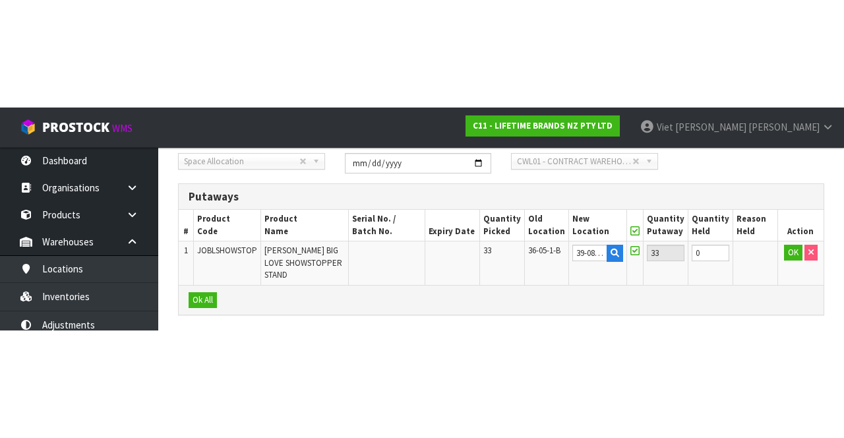
scroll to position [130, 0]
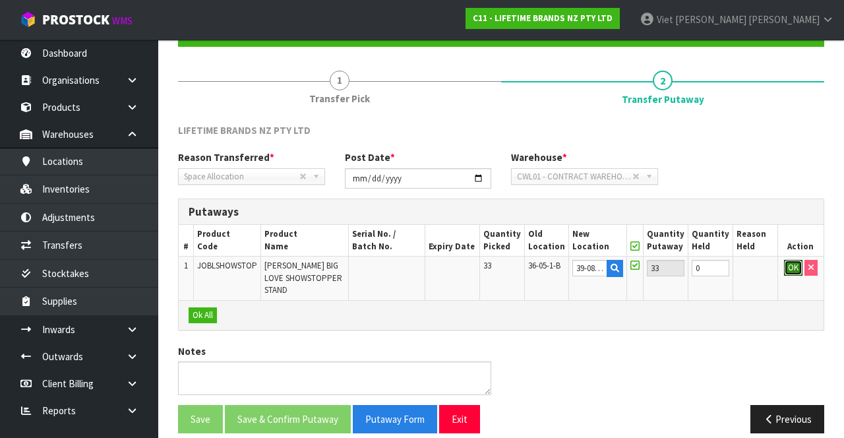
click at [788, 270] on button "OK" at bounding box center [793, 268] width 18 height 16
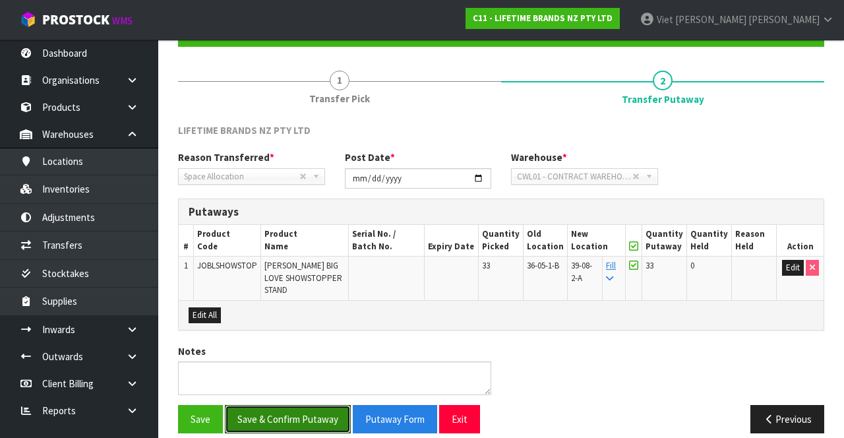
click at [268, 407] on button "Save & Confirm Putaway" at bounding box center [288, 419] width 126 height 28
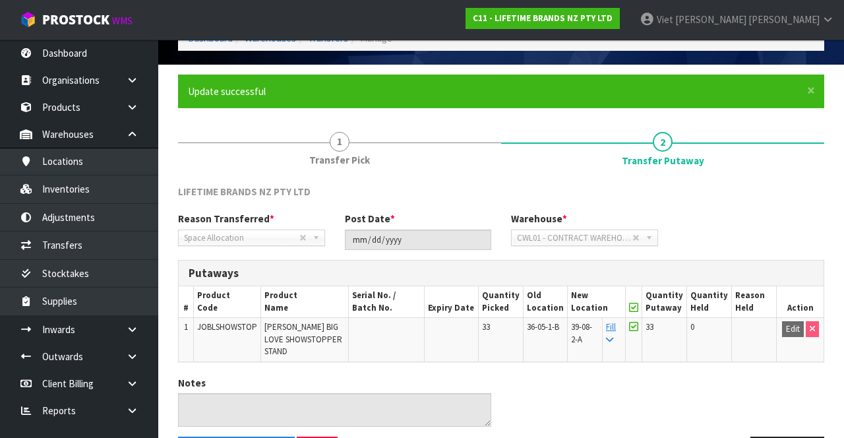
scroll to position [70, 0]
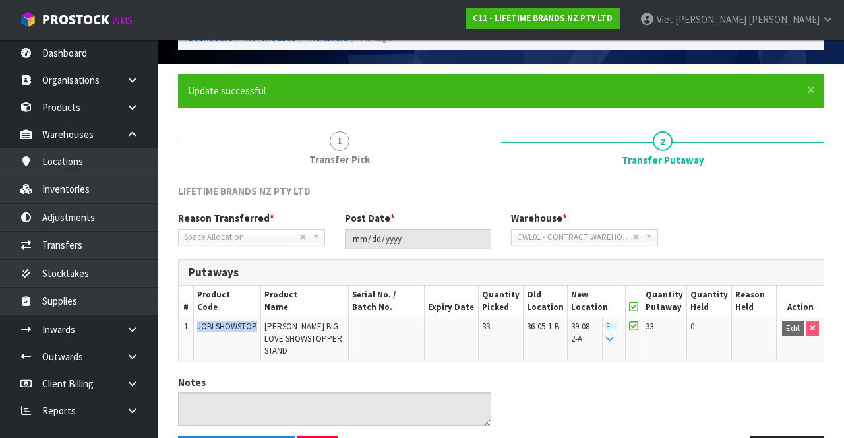
copy span "JOBLSHOWSTOP"
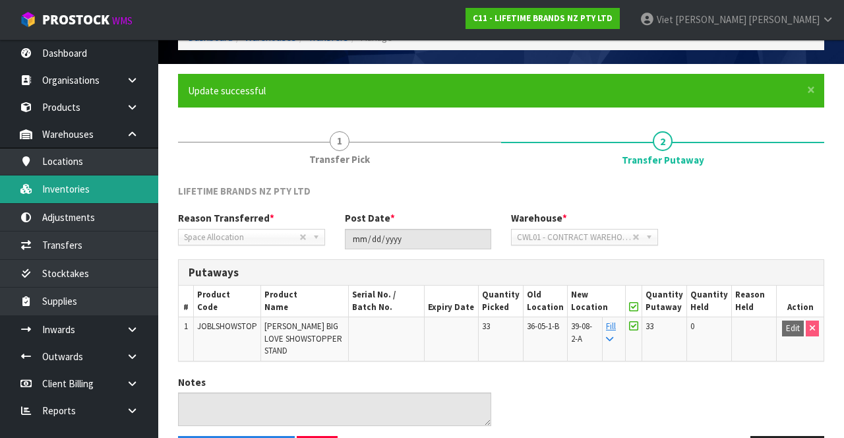
click at [76, 196] on link "Inventories" at bounding box center [79, 188] width 158 height 27
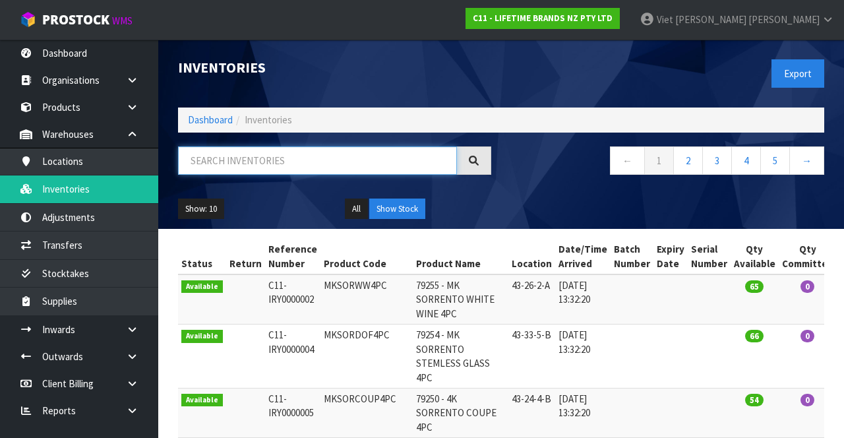
click at [227, 162] on input "text" at bounding box center [317, 160] width 279 height 28
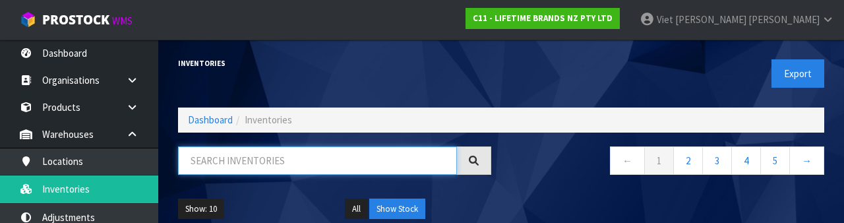
paste input "JOBLSHOWSTOP"
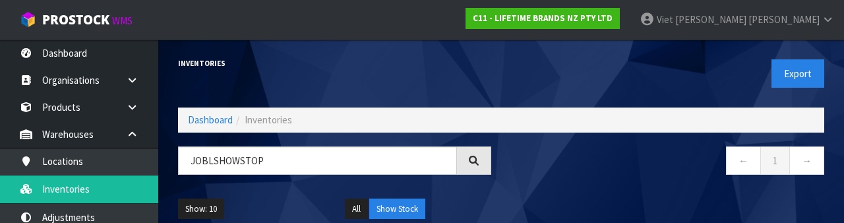
click at [472, 164] on icon at bounding box center [474, 160] width 11 height 11
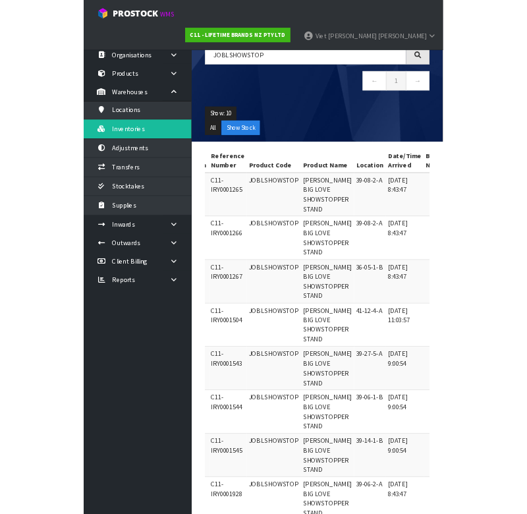
scroll to position [80, 0]
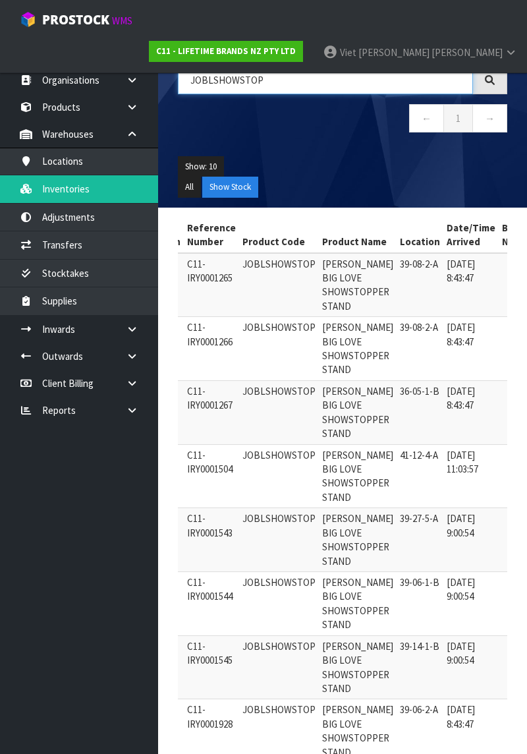
click at [273, 80] on input "JOBLSHOWSTOP" at bounding box center [325, 80] width 295 height 28
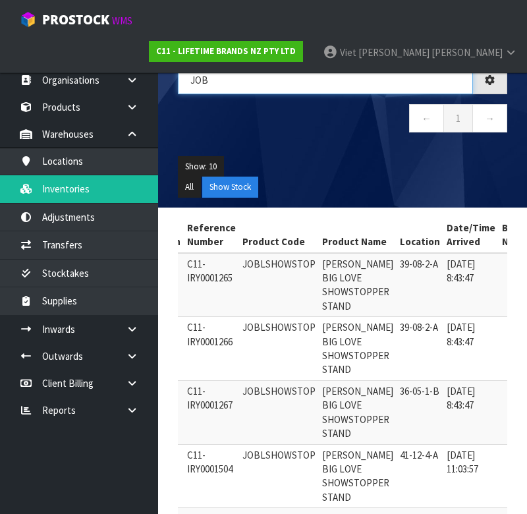
type input "[PERSON_NAME]"
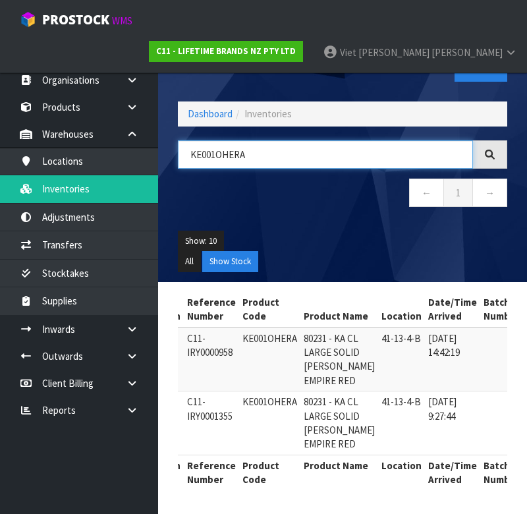
type input "KE001OHERA"
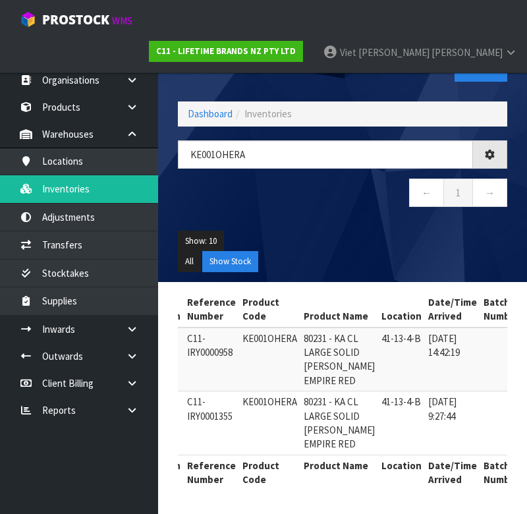
click at [395, 231] on ul "Show: 10 5 10 25 50" at bounding box center [343, 241] width 330 height 21
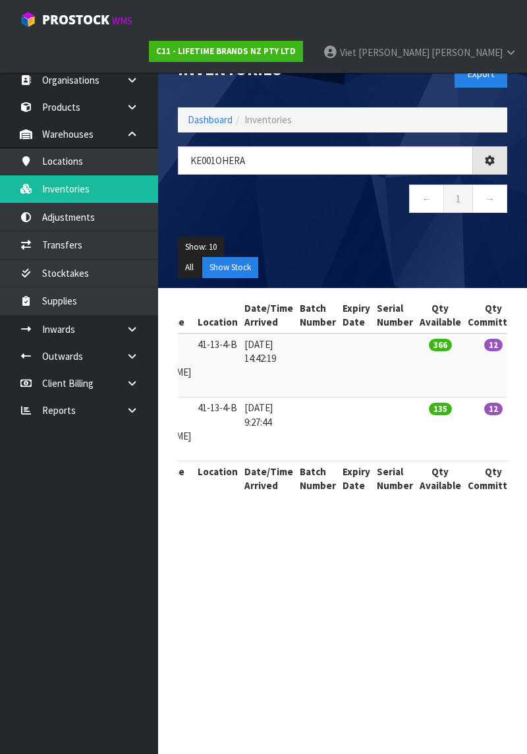
scroll to position [0, 42]
